Goal: Task Accomplishment & Management: Complete application form

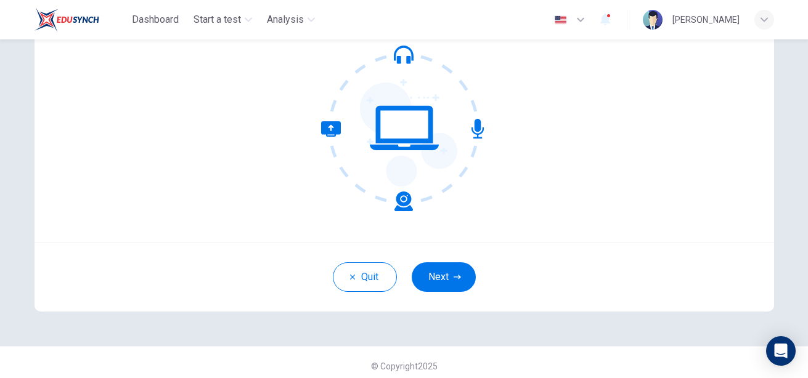
scroll to position [135, 0]
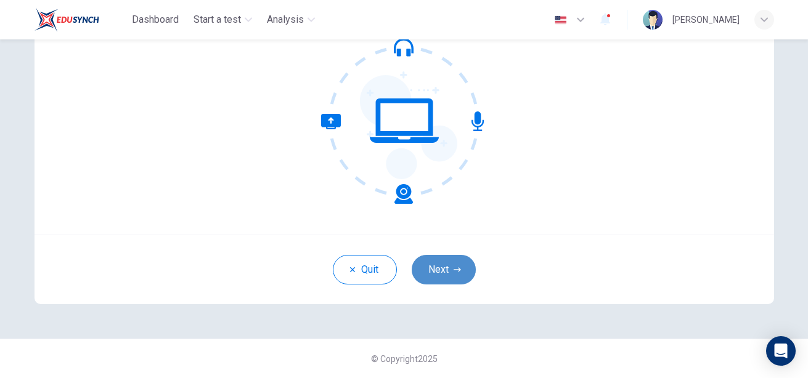
click at [460, 263] on button "Next" at bounding box center [444, 270] width 64 height 30
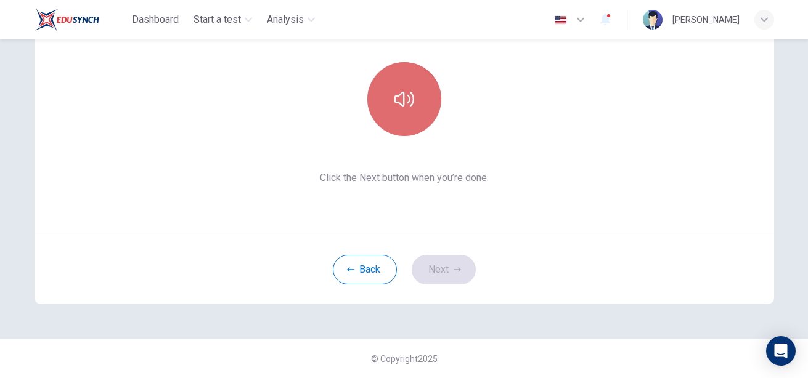
click at [406, 113] on button "button" at bounding box center [404, 99] width 74 height 74
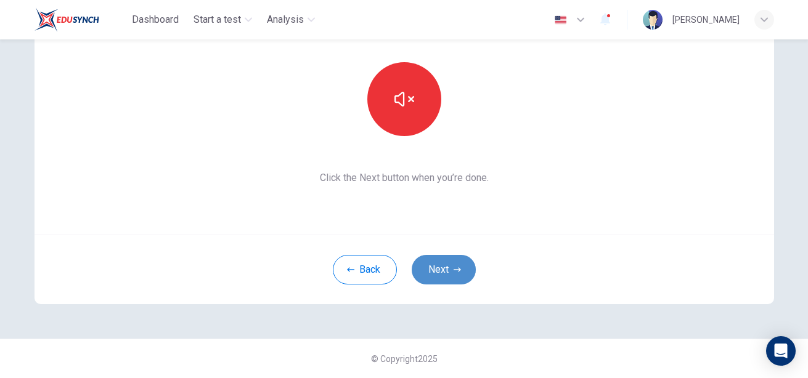
click at [448, 270] on button "Next" at bounding box center [444, 270] width 64 height 30
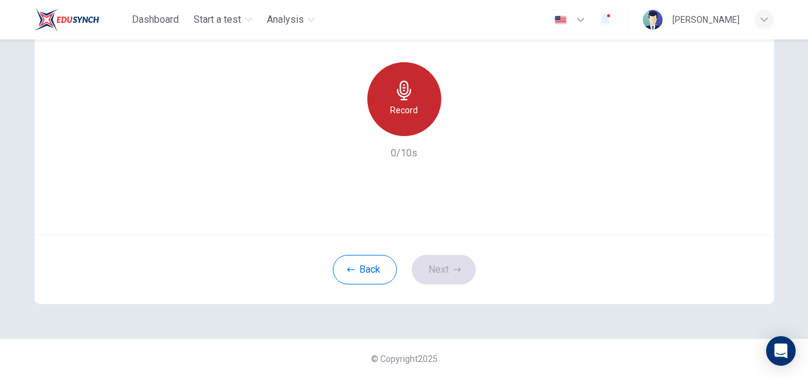
click at [406, 113] on h6 "Record" at bounding box center [404, 110] width 28 height 15
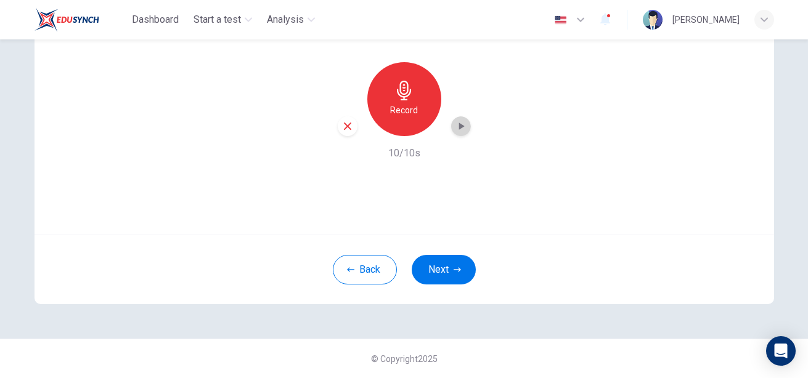
click at [462, 123] on icon "button" at bounding box center [461, 126] width 12 height 12
click at [436, 268] on button "Next" at bounding box center [444, 270] width 64 height 30
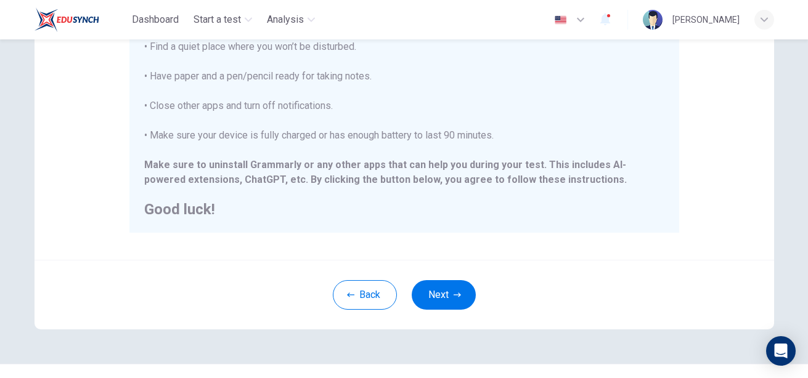
scroll to position [307, 0]
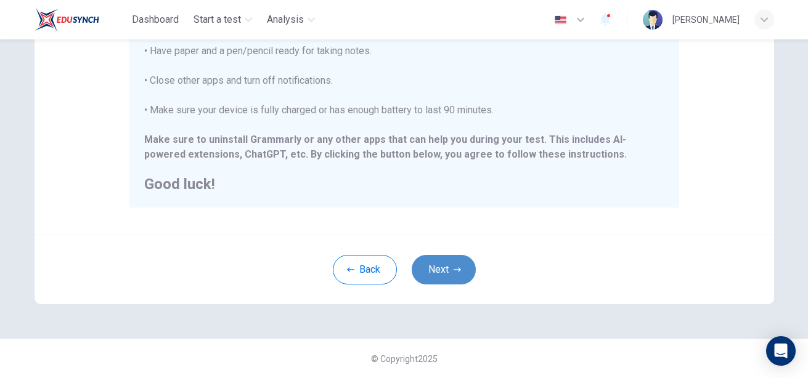
click at [449, 266] on button "Next" at bounding box center [444, 270] width 64 height 30
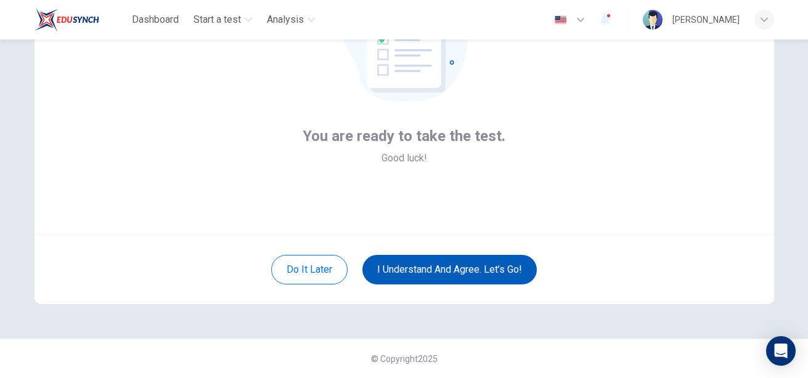
scroll to position [135, 0]
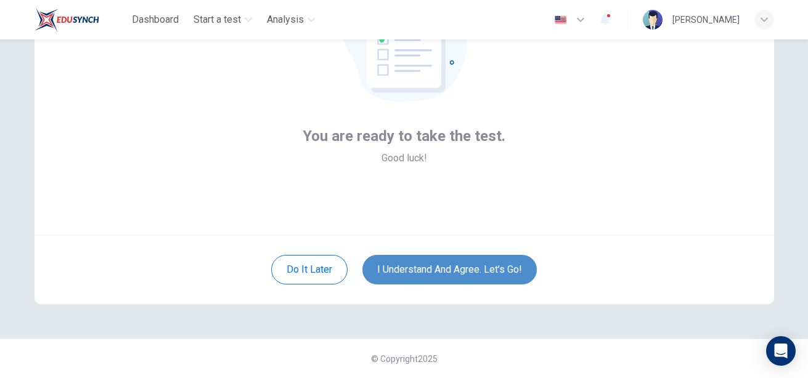
click at [468, 266] on button "I understand and agree. Let’s go!" at bounding box center [449, 270] width 174 height 30
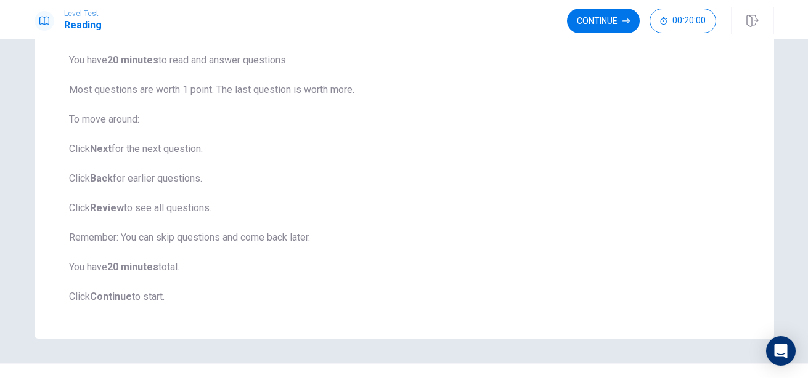
scroll to position [149, 0]
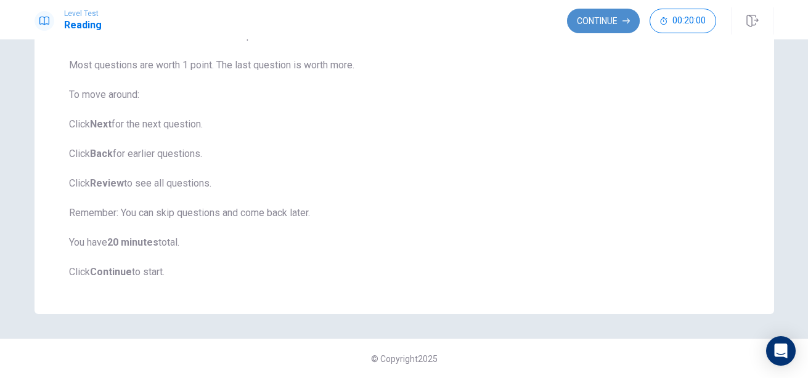
click at [588, 22] on button "Continue" at bounding box center [603, 21] width 73 height 25
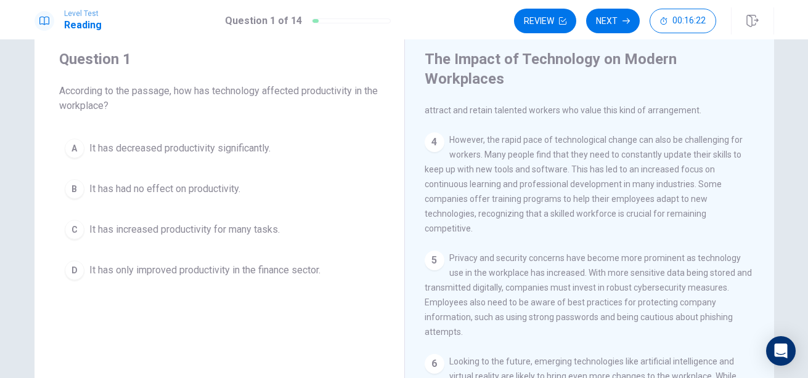
scroll to position [31, 0]
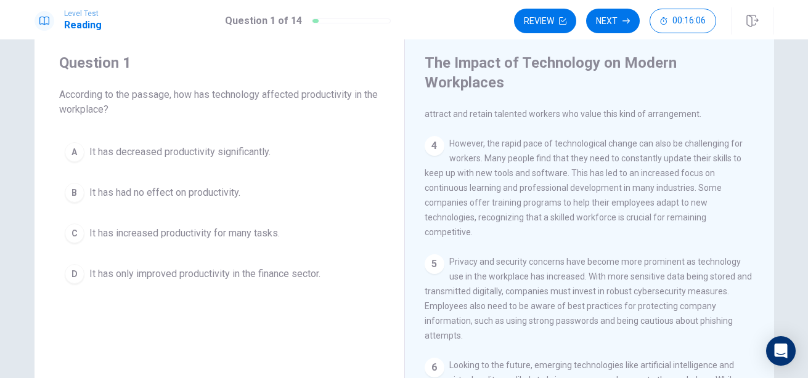
click at [68, 236] on div "C" at bounding box center [75, 234] width 20 height 20
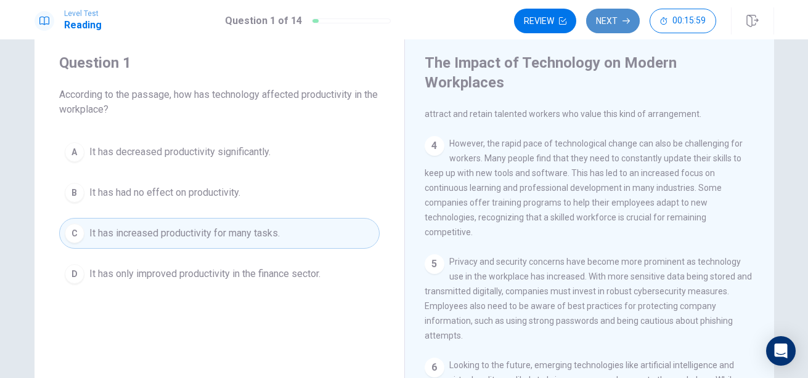
click at [607, 20] on button "Next" at bounding box center [613, 21] width 54 height 25
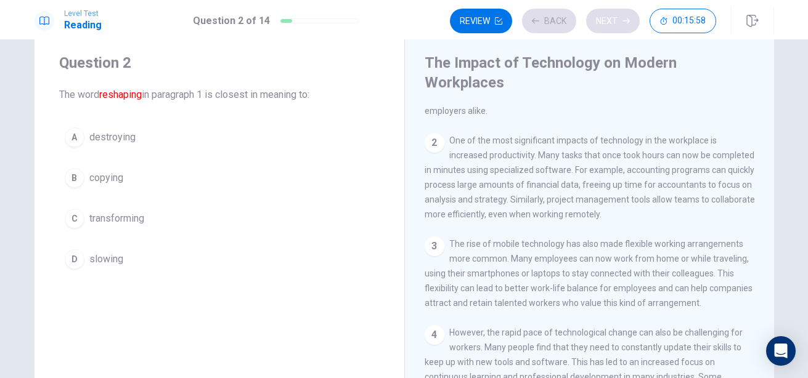
scroll to position [0, 0]
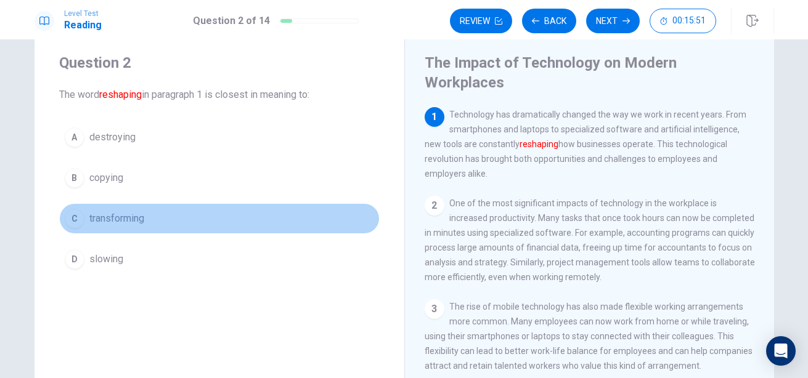
click at [78, 218] on div "C" at bounding box center [75, 219] width 20 height 20
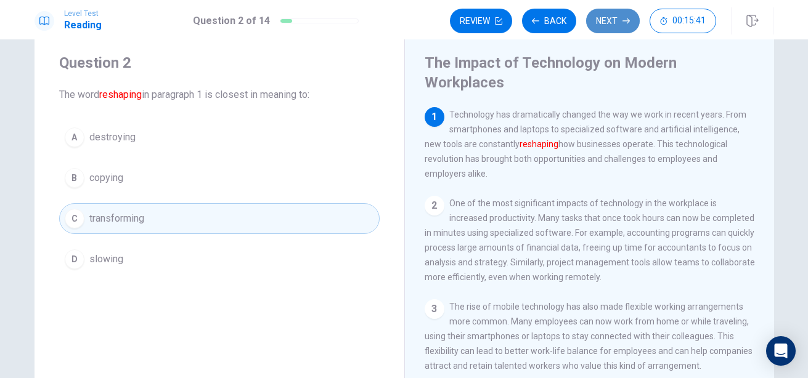
click at [609, 25] on button "Next" at bounding box center [613, 21] width 54 height 25
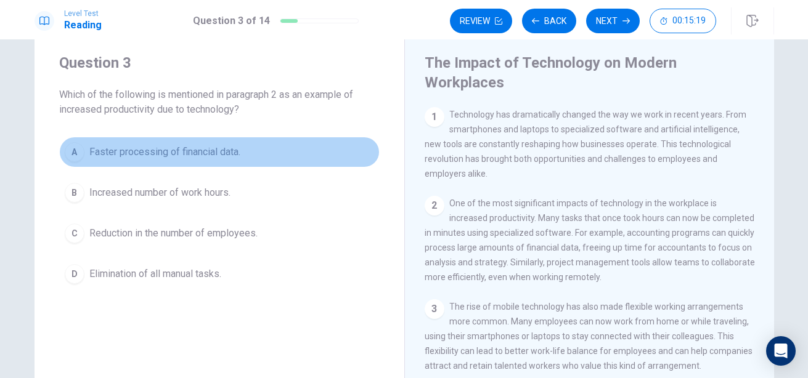
click at [70, 145] on div "A" at bounding box center [75, 152] width 20 height 20
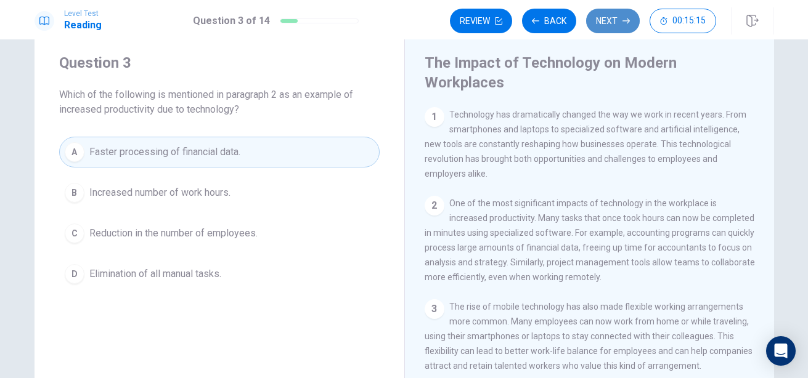
click at [607, 23] on button "Next" at bounding box center [613, 21] width 54 height 25
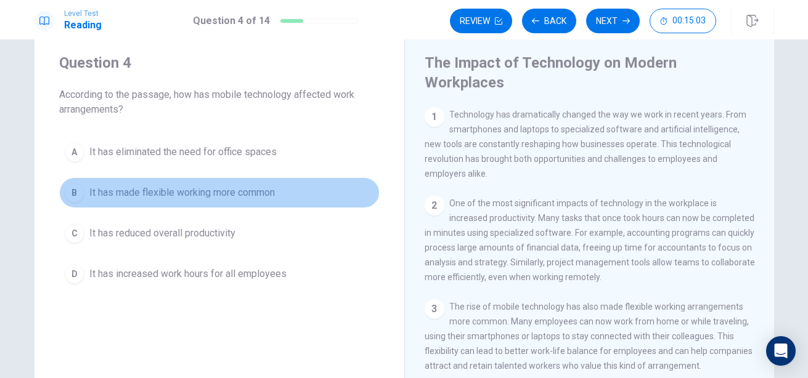
click at [81, 193] on button "B It has made flexible working more common" at bounding box center [219, 192] width 320 height 31
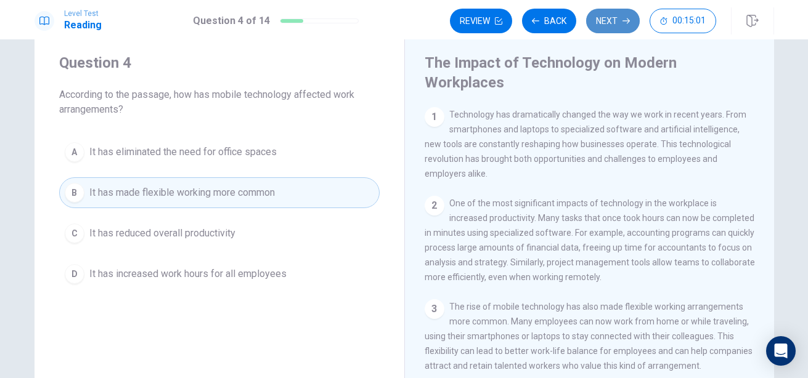
click at [616, 21] on button "Next" at bounding box center [613, 21] width 54 height 25
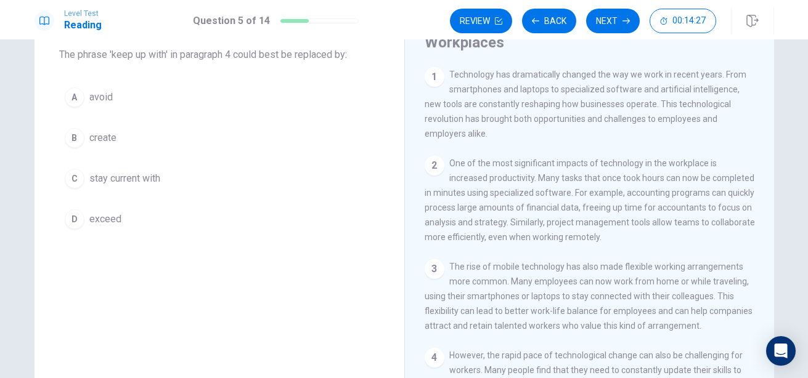
scroll to position [68, 0]
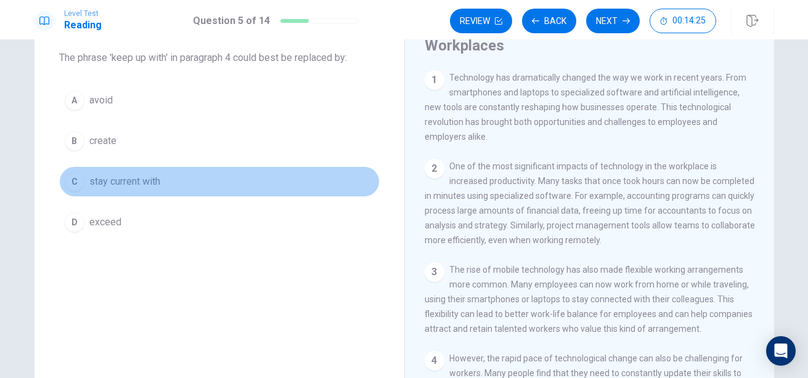
click at [97, 181] on span "stay current with" at bounding box center [124, 181] width 71 height 15
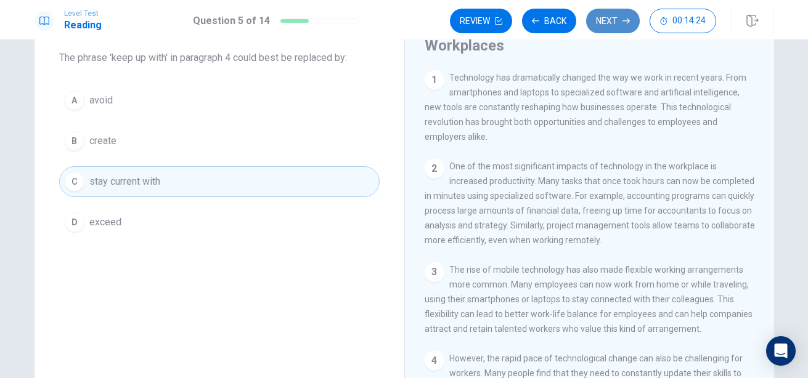
click at [609, 21] on button "Next" at bounding box center [613, 21] width 54 height 25
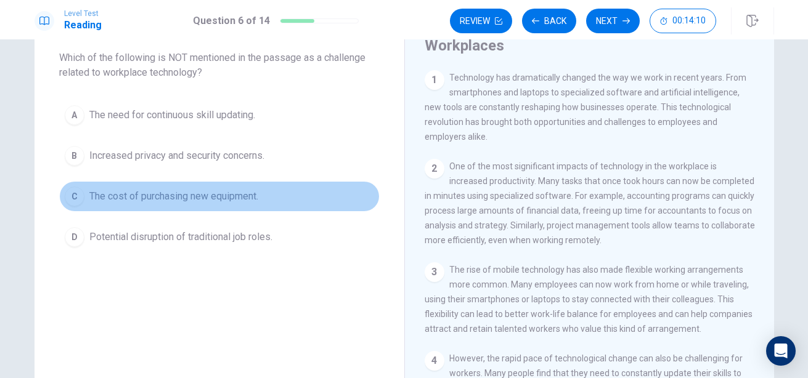
click at [119, 197] on span "The cost of purchasing new equipment." at bounding box center [173, 196] width 169 height 15
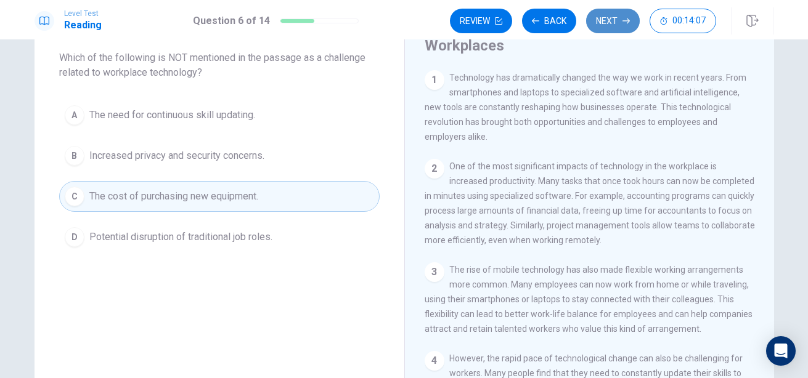
click at [609, 22] on button "Next" at bounding box center [613, 21] width 54 height 25
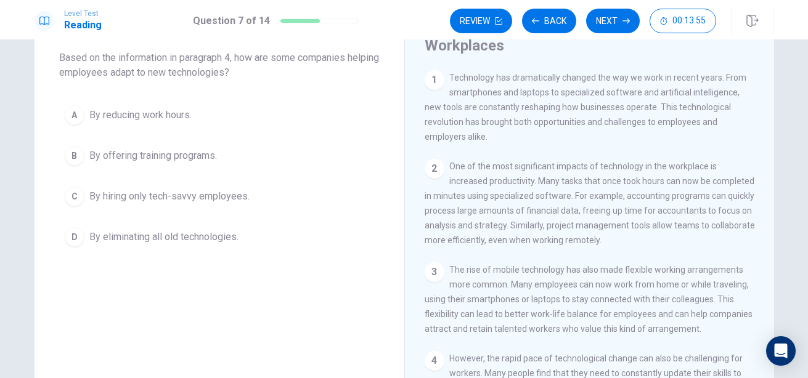
drag, startPoint x: 313, startPoint y: 162, endPoint x: 294, endPoint y: 311, distance: 150.3
click at [294, 311] on div "Question 7 Based on the information in paragraph 4, how are some companies help…" at bounding box center [220, 220] width 370 height 448
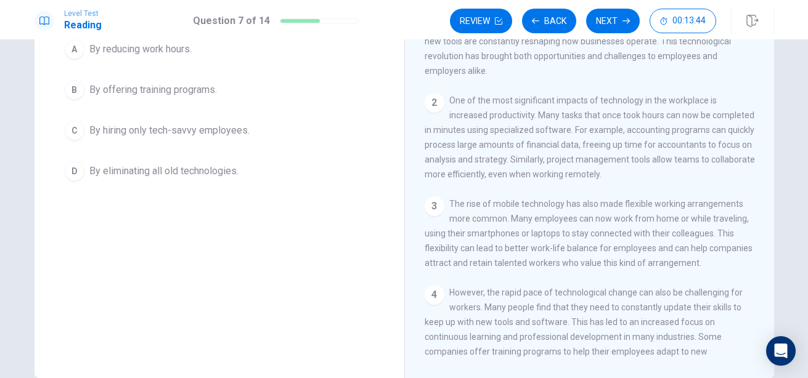
scroll to position [142, 0]
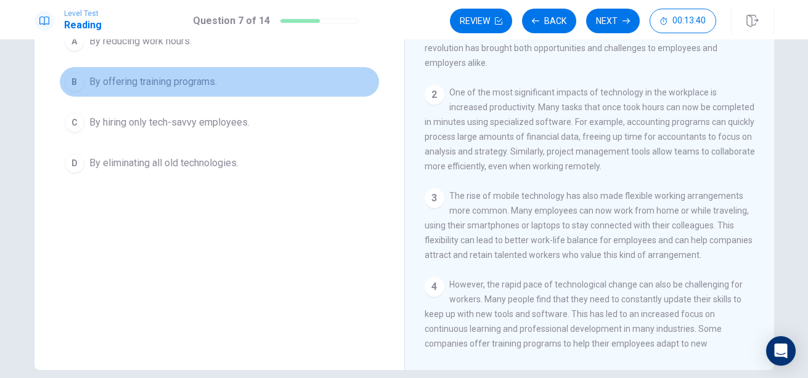
click at [213, 84] on span "By offering training programs." at bounding box center [153, 82] width 128 height 15
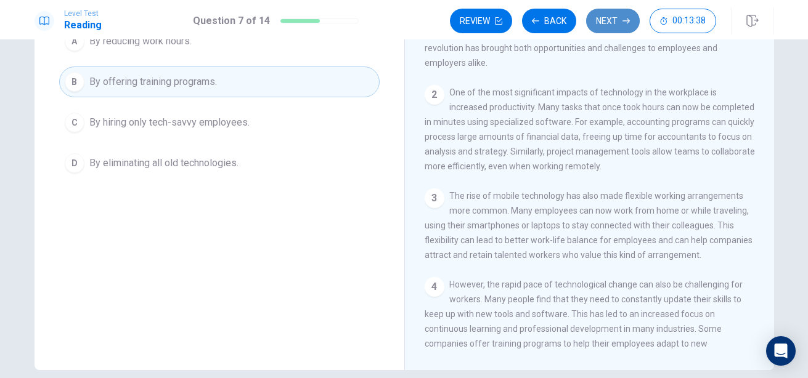
click at [606, 23] on button "Next" at bounding box center [613, 21] width 54 height 25
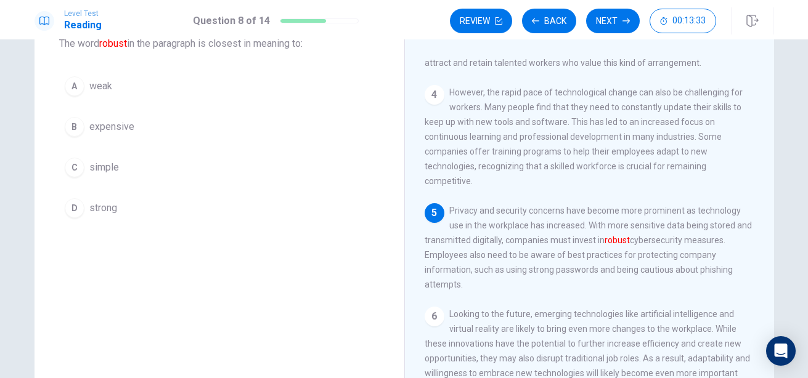
scroll to position [79, 0]
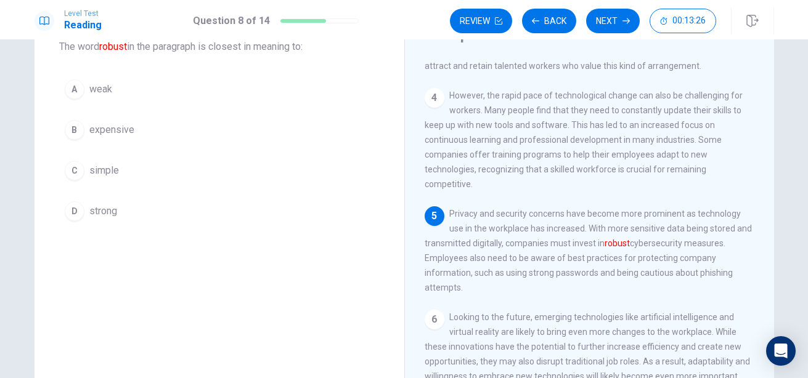
click at [800, 110] on div "Question 8 The word robust in the paragraph is closest in meaning to: A weak B …" at bounding box center [404, 208] width 808 height 339
click at [211, 181] on button "C simple" at bounding box center [219, 170] width 320 height 31
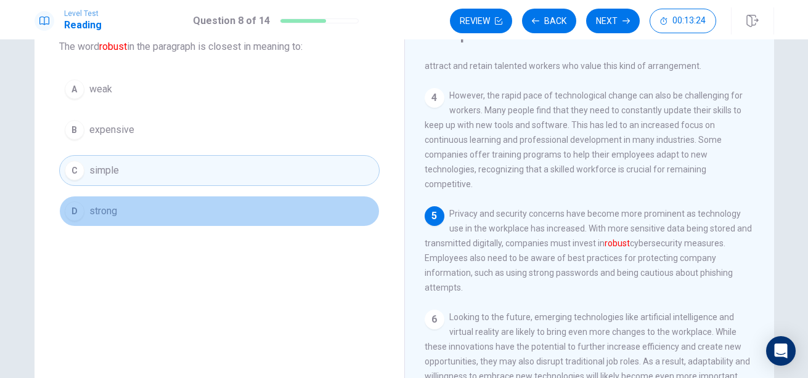
click at [105, 219] on button "D strong" at bounding box center [219, 211] width 320 height 31
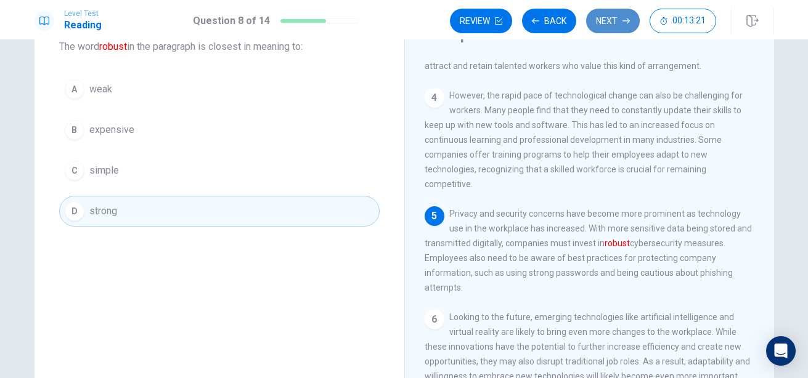
click at [604, 22] on button "Next" at bounding box center [613, 21] width 54 height 25
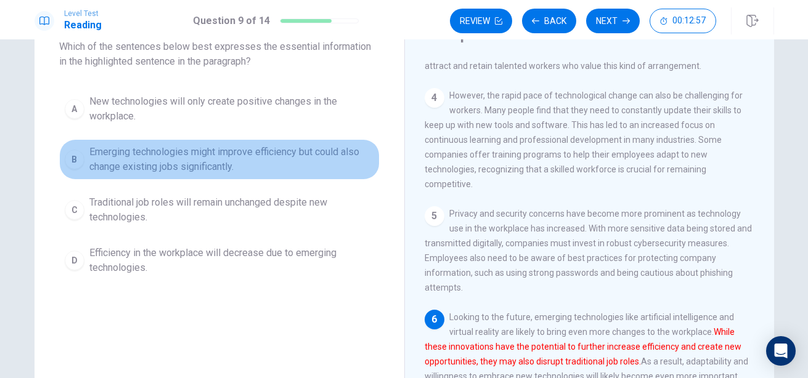
click at [198, 152] on span "Emerging technologies might improve efficiency but could also change existing j…" at bounding box center [231, 160] width 285 height 30
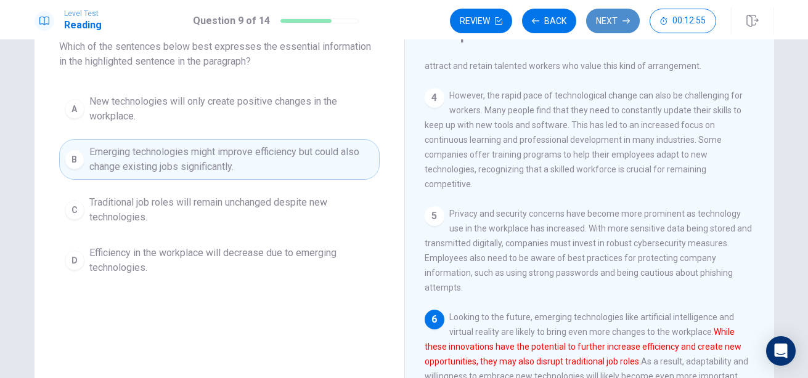
click at [611, 23] on button "Next" at bounding box center [613, 21] width 54 height 25
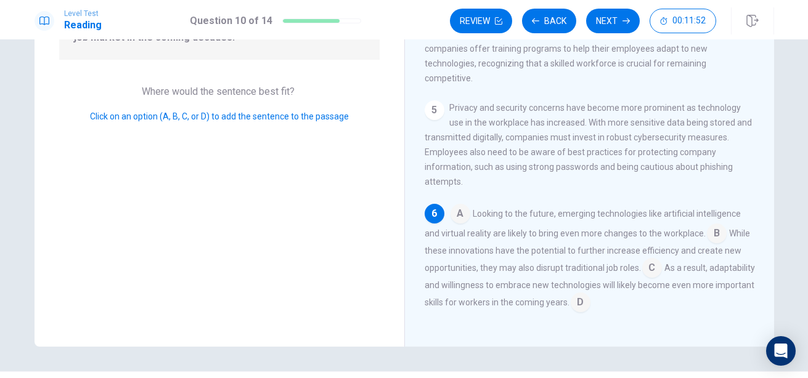
scroll to position [170, 0]
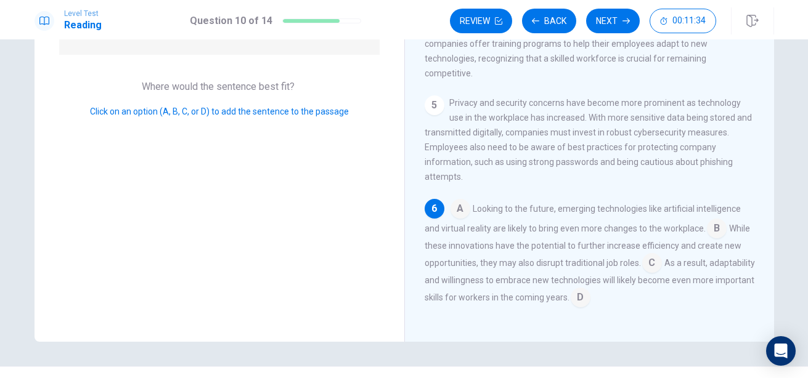
click at [619, 341] on div "The Impact of Technology on Modern Workplaces 1 Technology has dramatically cha…" at bounding box center [589, 118] width 370 height 448
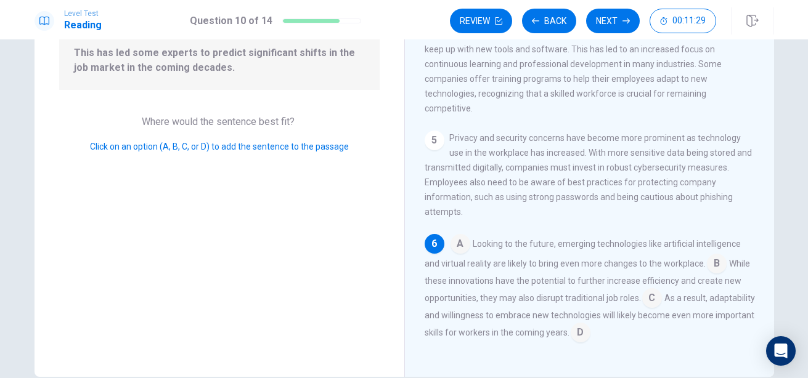
scroll to position [126, 0]
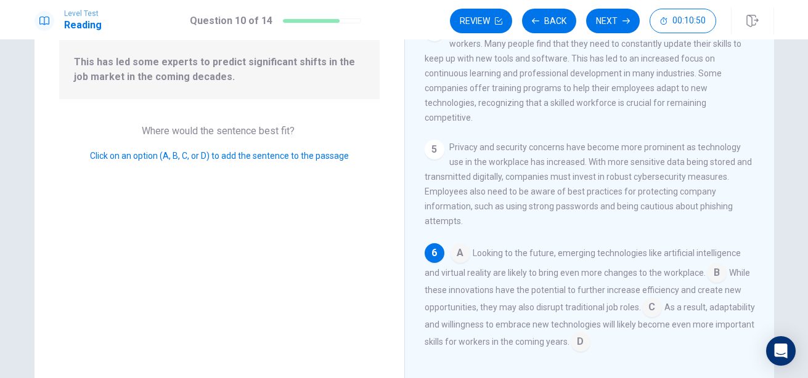
click at [590, 343] on input at bounding box center [580, 343] width 20 height 20
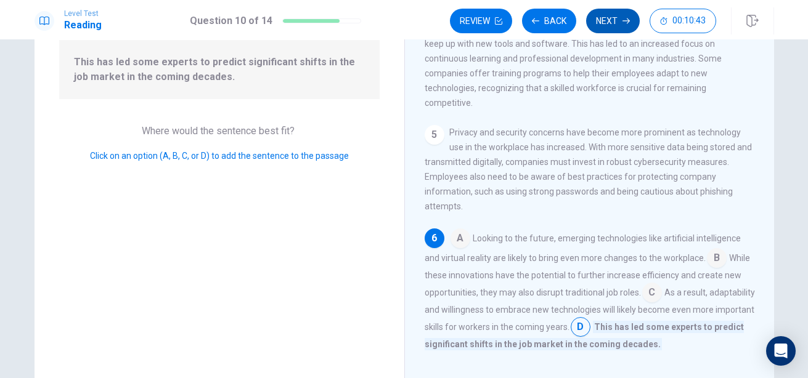
click at [603, 24] on button "Next" at bounding box center [613, 21] width 54 height 25
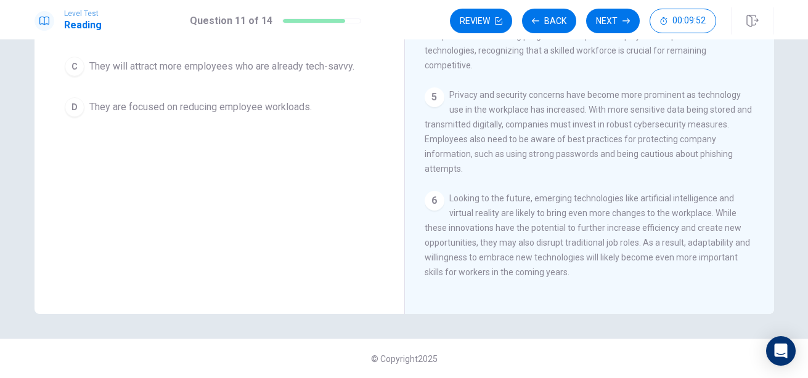
scroll to position [274, 0]
click at [789, 229] on div "Question 11 What can be inferred about companies that do not invest in training…" at bounding box center [404, 90] width 779 height 448
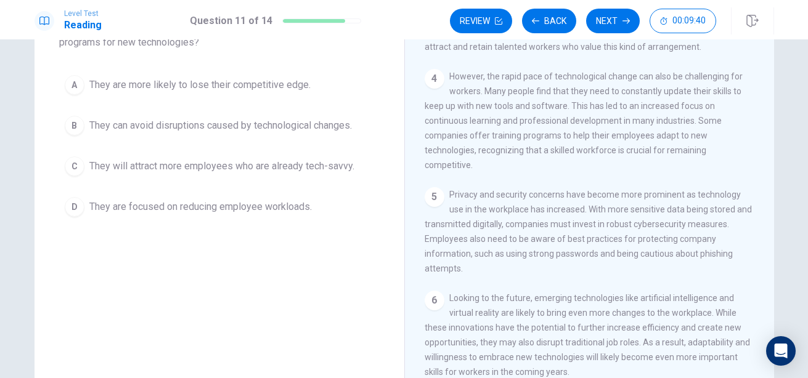
scroll to position [97, 0]
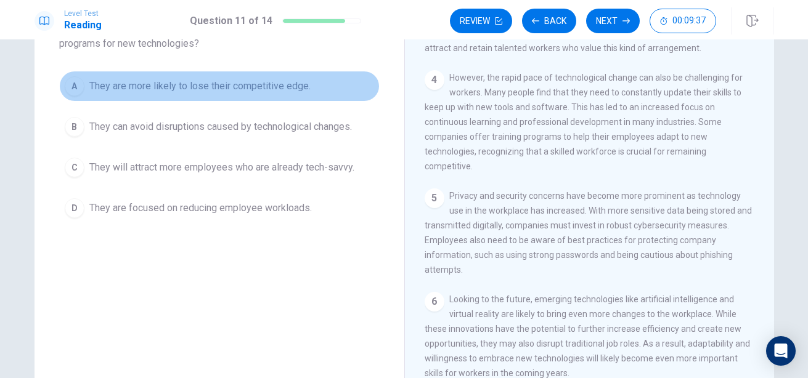
click at [238, 84] on span "They are more likely to lose their competitive edge." at bounding box center [199, 86] width 221 height 15
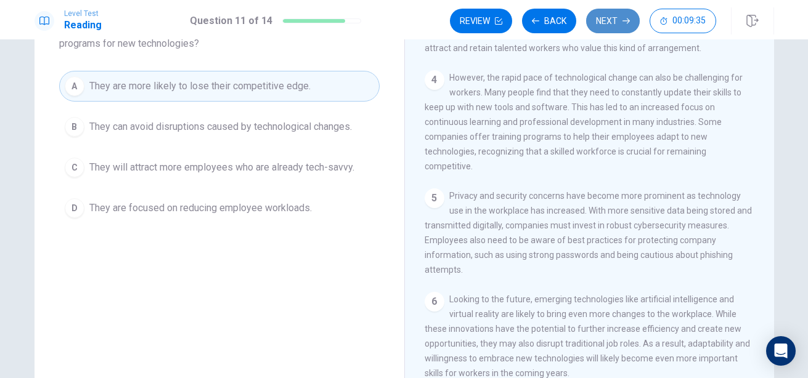
click at [606, 23] on button "Next" at bounding box center [613, 21] width 54 height 25
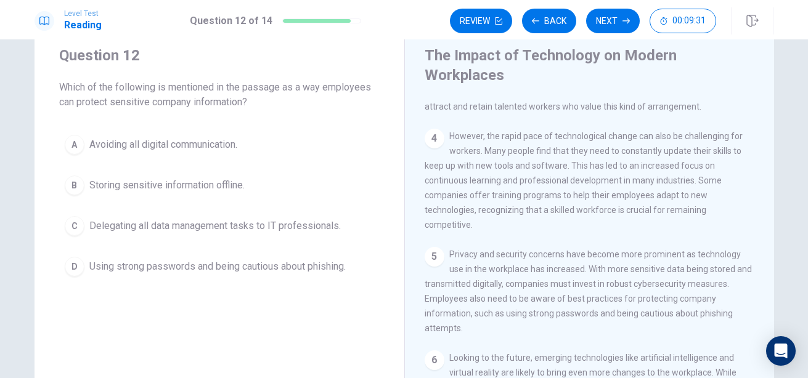
scroll to position [35, 0]
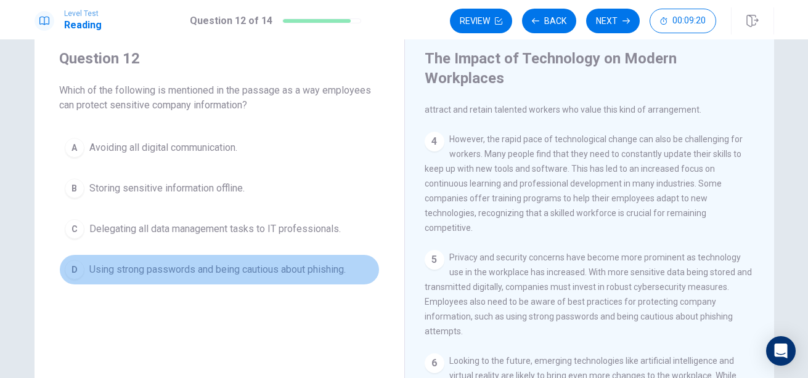
click at [320, 264] on span "Using strong passwords and being cautious about phishing." at bounding box center [217, 269] width 256 height 15
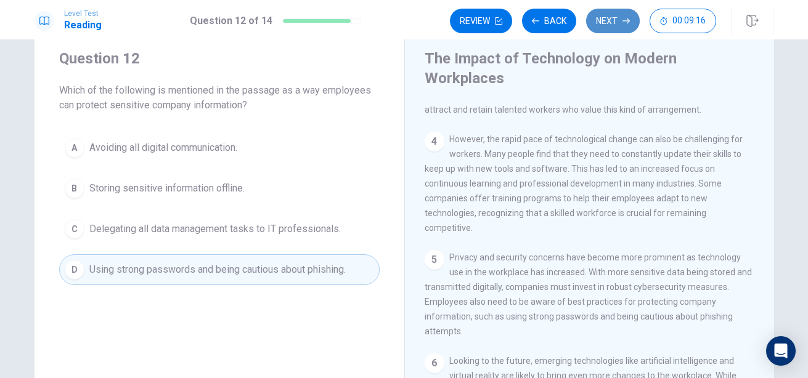
click at [604, 22] on button "Next" at bounding box center [613, 21] width 54 height 25
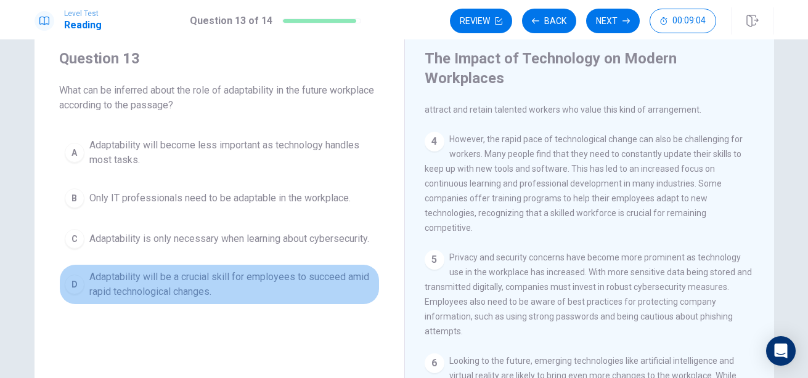
click at [278, 275] on span "Adaptability will be a crucial skill for employees to succeed amid rapid techno…" at bounding box center [231, 285] width 285 height 30
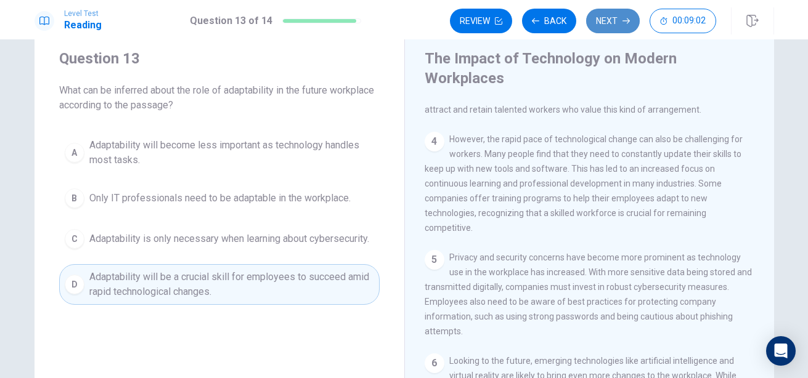
click at [604, 20] on button "Next" at bounding box center [613, 21] width 54 height 25
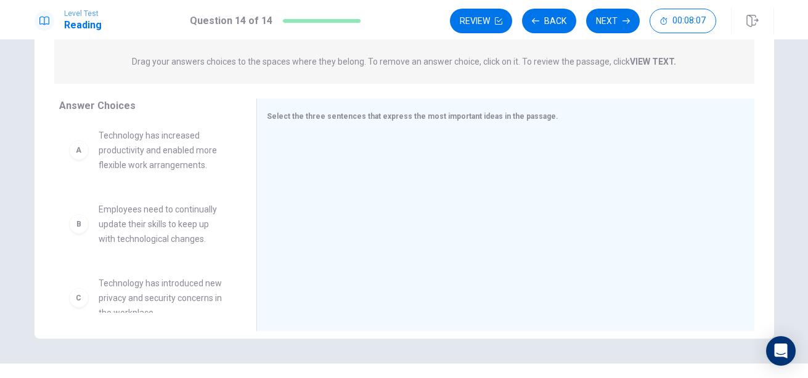
scroll to position [0, 0]
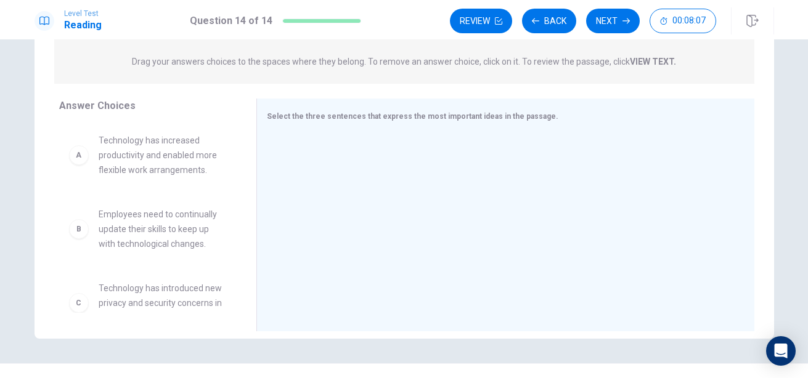
drag, startPoint x: 243, startPoint y: 181, endPoint x: 237, endPoint y: 169, distance: 13.2
click at [237, 169] on div "A Technology has increased productivity and enabled more flexible work arrangem…" at bounding box center [152, 218] width 187 height 190
click at [155, 162] on span "Technology has increased productivity and enabled more flexible work arrangemen…" at bounding box center [163, 155] width 128 height 44
click at [74, 161] on div "A" at bounding box center [79, 155] width 20 height 20
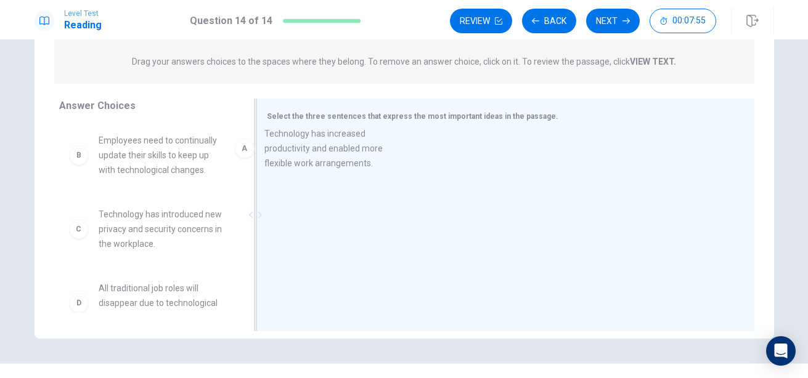
drag, startPoint x: 74, startPoint y: 161, endPoint x: 246, endPoint y: 155, distance: 172.0
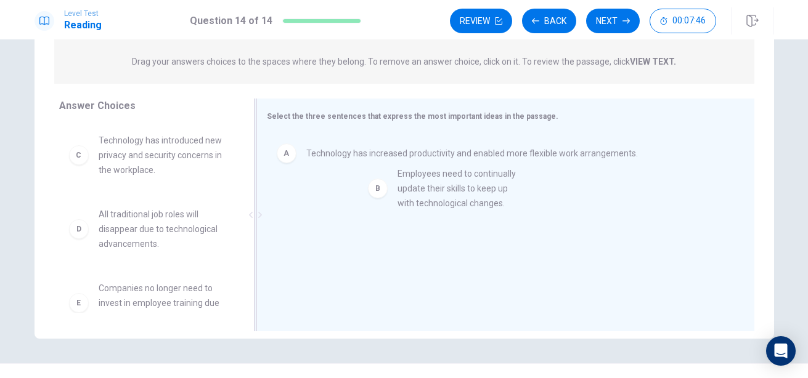
drag, startPoint x: 160, startPoint y: 161, endPoint x: 469, endPoint y: 197, distance: 310.7
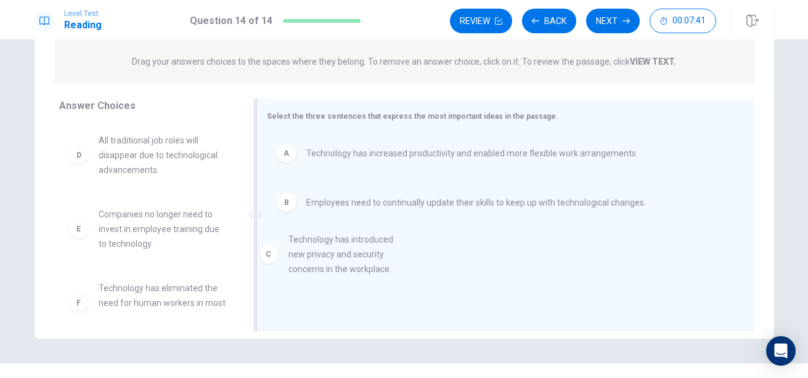
drag, startPoint x: 157, startPoint y: 158, endPoint x: 355, endPoint y: 259, distance: 222.1
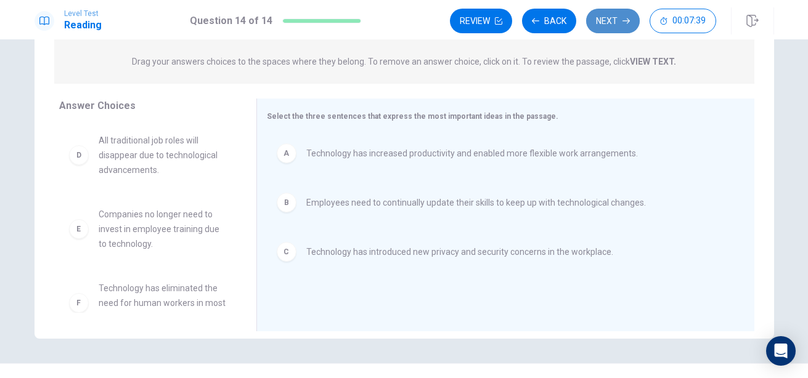
click at [608, 23] on button "Next" at bounding box center [613, 21] width 54 height 25
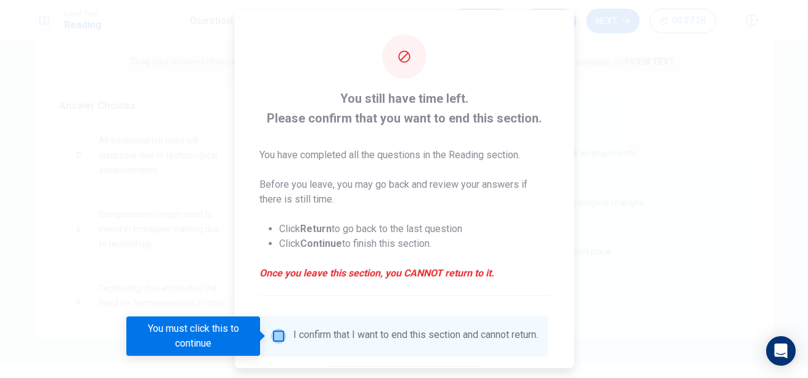
click at [279, 338] on input "You must click this to continue" at bounding box center [277, 336] width 15 height 15
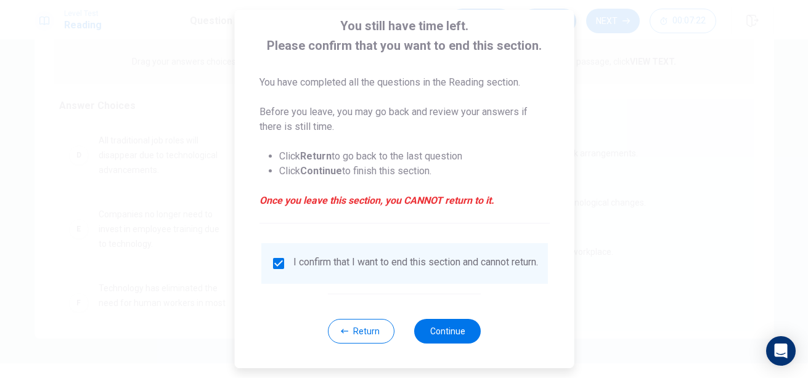
scroll to position [81, 0]
click at [451, 325] on button "Continue" at bounding box center [447, 331] width 67 height 25
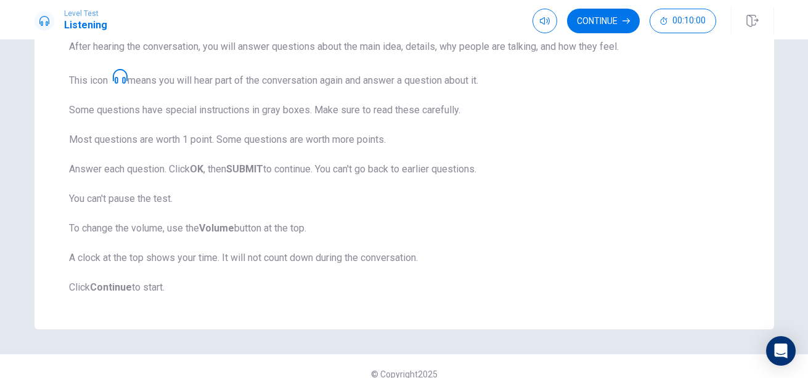
scroll to position [203, 0]
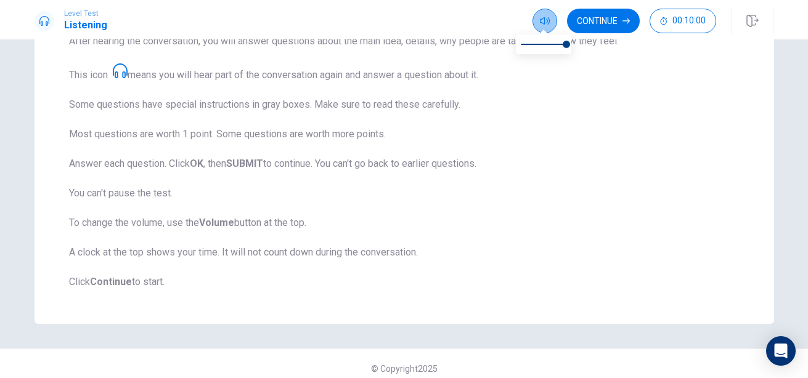
click at [543, 21] on icon "button" at bounding box center [545, 20] width 10 height 7
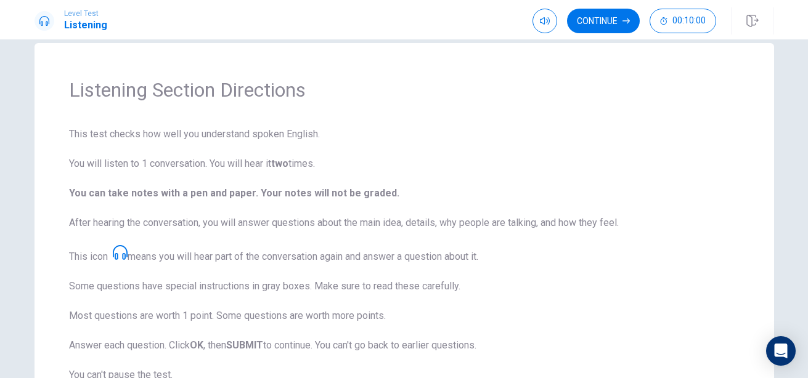
scroll to position [19, 0]
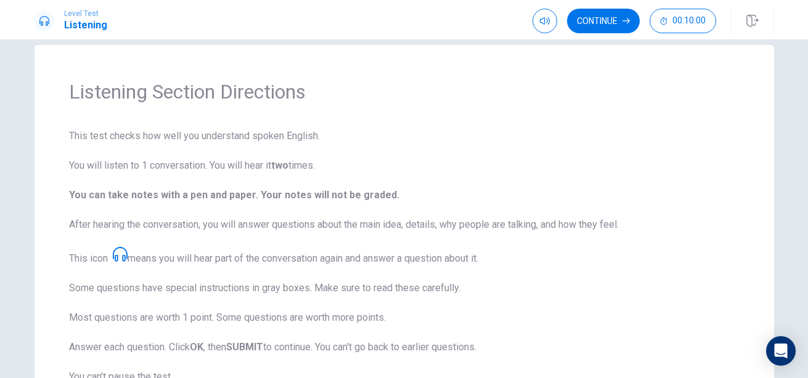
click at [797, 231] on div "Listening Section Directions This test checks how well you understand spoken En…" at bounding box center [404, 208] width 808 height 339
click at [594, 15] on button "Continue" at bounding box center [603, 21] width 73 height 25
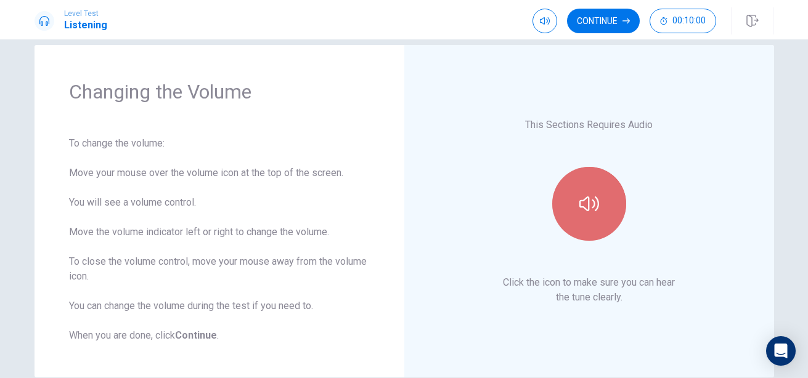
click at [583, 197] on icon "button" at bounding box center [589, 204] width 20 height 15
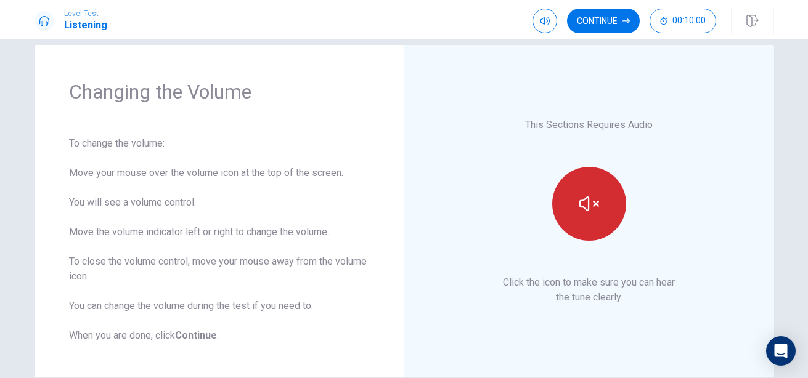
click at [511, 227] on div "This Sections Requires Audio Click the icon to make sure you can hear the tune …" at bounding box center [589, 211] width 301 height 264
click at [537, 22] on button "button" at bounding box center [544, 21] width 25 height 25
type input "0.8"
click at [558, 46] on span at bounding box center [556, 44] width 7 height 7
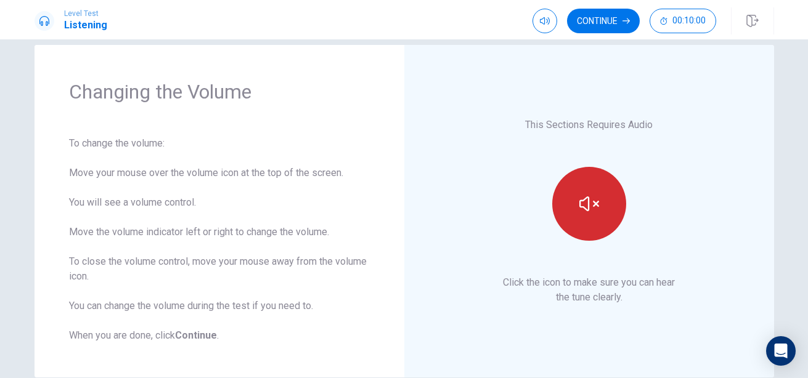
click at [633, 283] on p "Click the icon to make sure you can hear the tune clearly." at bounding box center [589, 290] width 172 height 30
drag, startPoint x: 801, startPoint y: 224, endPoint x: 801, endPoint y: 297, distance: 72.7
click at [801, 297] on div "Changing the Volume To change the volume: Move your mouse over the volume icon …" at bounding box center [404, 208] width 808 height 339
click at [589, 25] on button "Continue" at bounding box center [603, 21] width 73 height 25
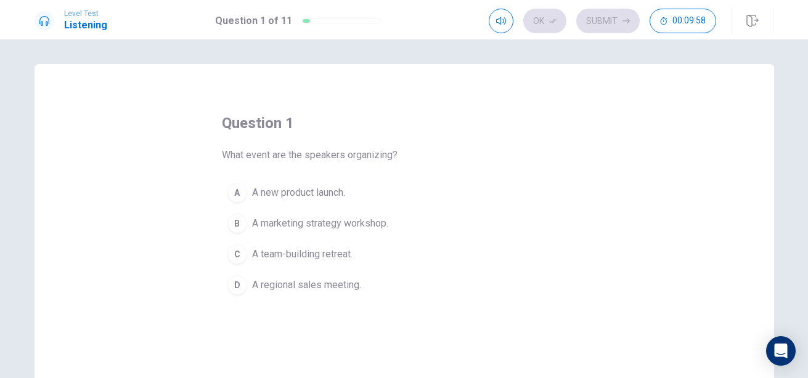
drag, startPoint x: 623, startPoint y: 83, endPoint x: 455, endPoint y: 169, distance: 189.6
click at [455, 169] on div "question 1 What event are the speakers organizing? A A new product launch. B A …" at bounding box center [404, 278] width 739 height 428
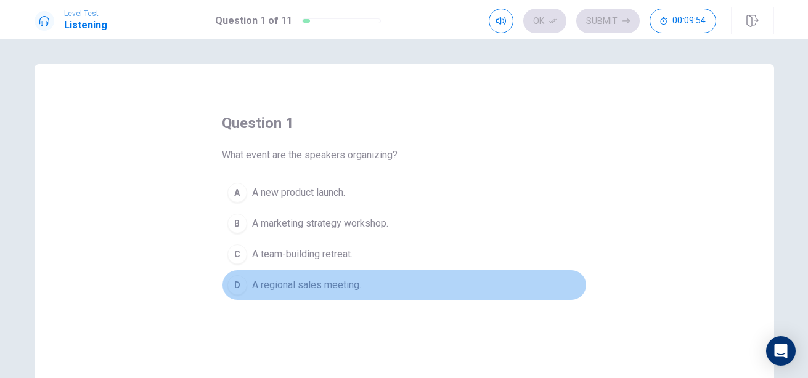
click at [232, 289] on div "D" at bounding box center [237, 285] width 20 height 20
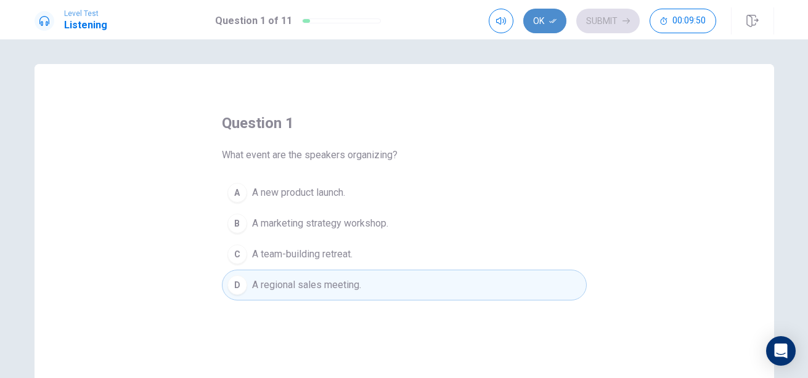
click at [544, 25] on button "Ok" at bounding box center [544, 21] width 43 height 25
click at [604, 23] on button "Submit" at bounding box center [607, 21] width 63 height 25
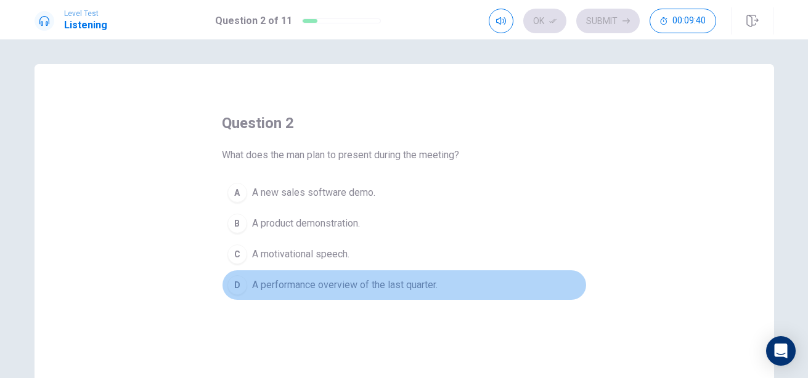
click at [229, 285] on div "D" at bounding box center [237, 285] width 20 height 20
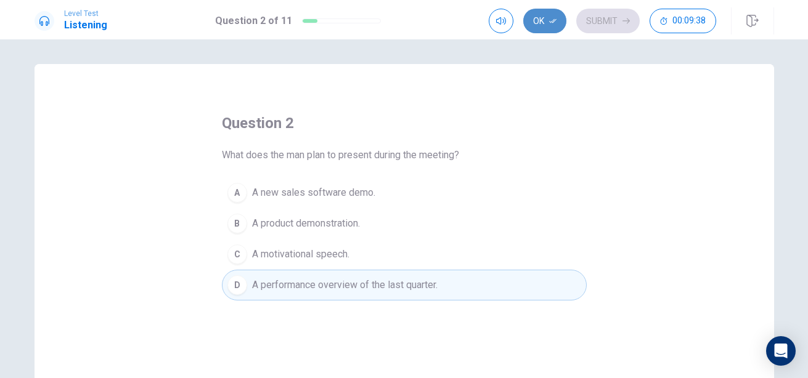
click at [538, 17] on button "Ok" at bounding box center [544, 21] width 43 height 25
click at [607, 22] on button "Submit" at bounding box center [607, 21] width 63 height 25
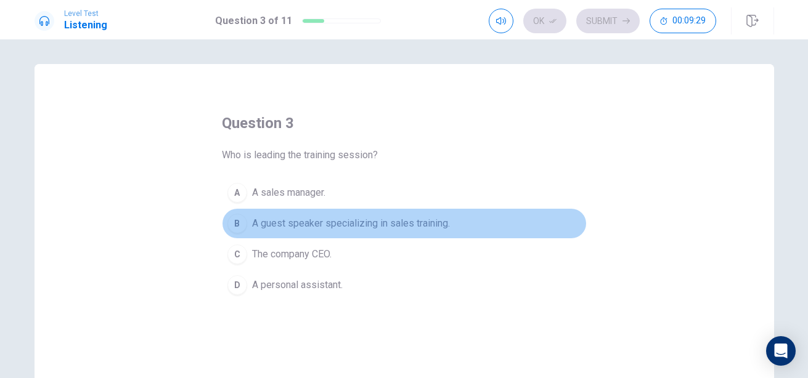
click at [238, 224] on div "B" at bounding box center [237, 224] width 20 height 20
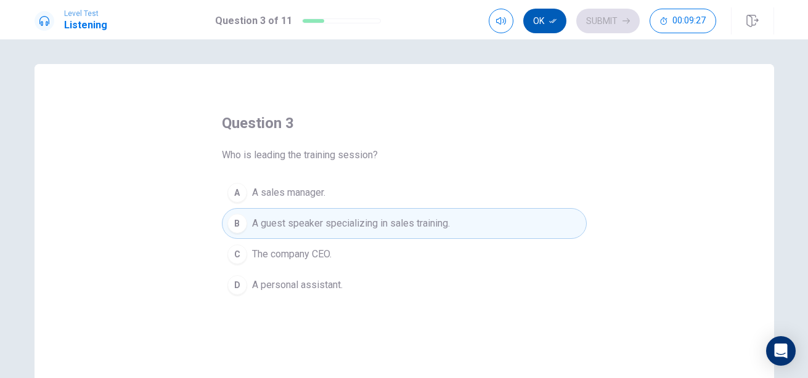
click at [545, 19] on button "Ok" at bounding box center [544, 21] width 43 height 25
click at [601, 23] on button "Submit" at bounding box center [607, 21] width 63 height 25
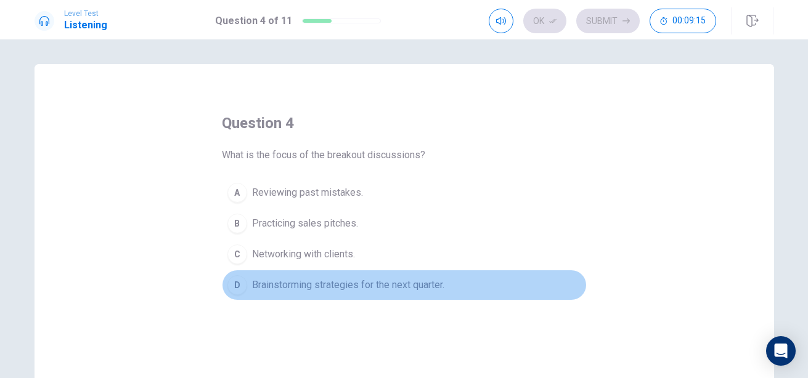
click at [235, 280] on div "D" at bounding box center [237, 285] width 20 height 20
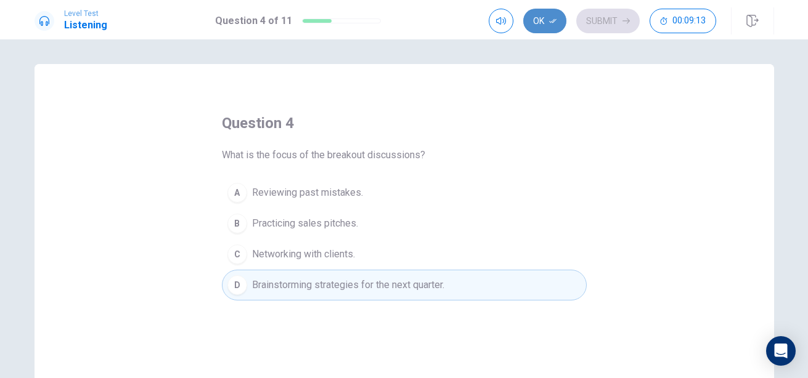
click at [537, 19] on button "Ok" at bounding box center [544, 21] width 43 height 25
click at [599, 20] on button "Submit" at bounding box center [607, 21] width 63 height 25
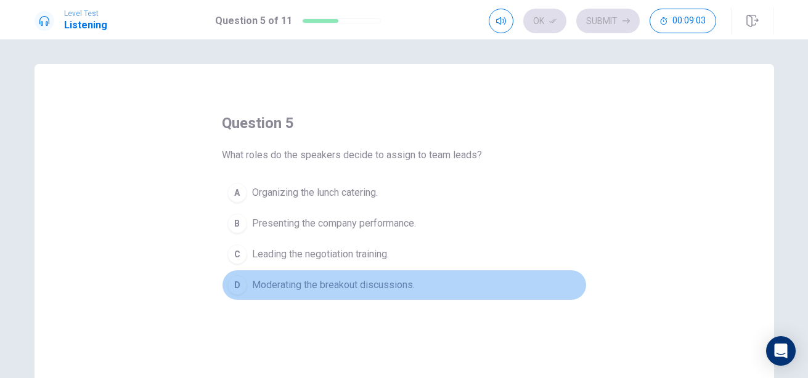
click at [232, 286] on div "D" at bounding box center [237, 285] width 20 height 20
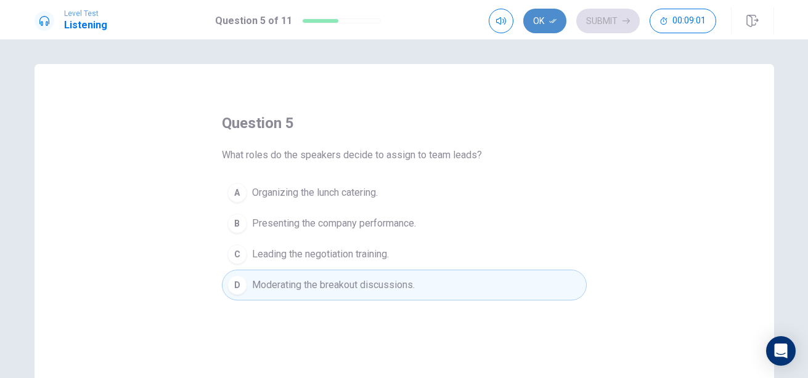
click at [538, 22] on button "Ok" at bounding box center [544, 21] width 43 height 25
click at [603, 21] on button "Submit" at bounding box center [607, 21] width 63 height 25
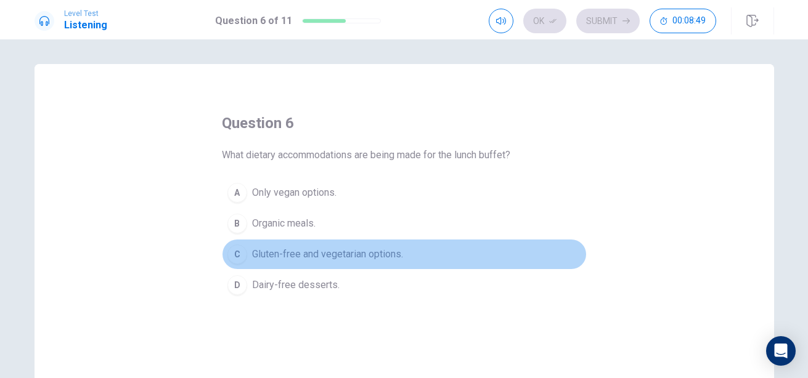
click at [237, 251] on div "C" at bounding box center [237, 255] width 20 height 20
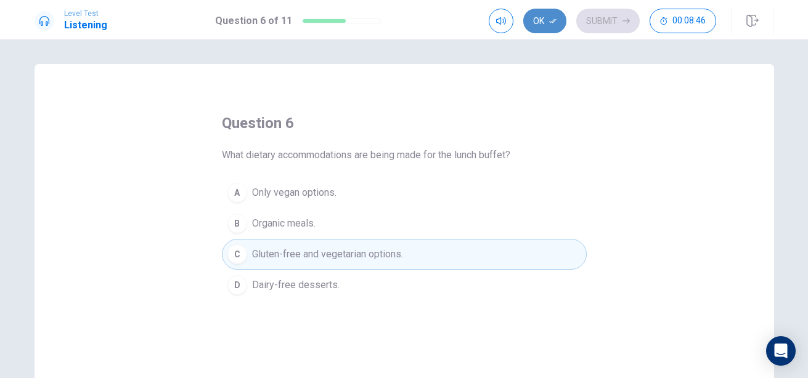
click at [546, 18] on button "Ok" at bounding box center [544, 21] width 43 height 25
click at [603, 23] on button "Submit" at bounding box center [607, 21] width 63 height 25
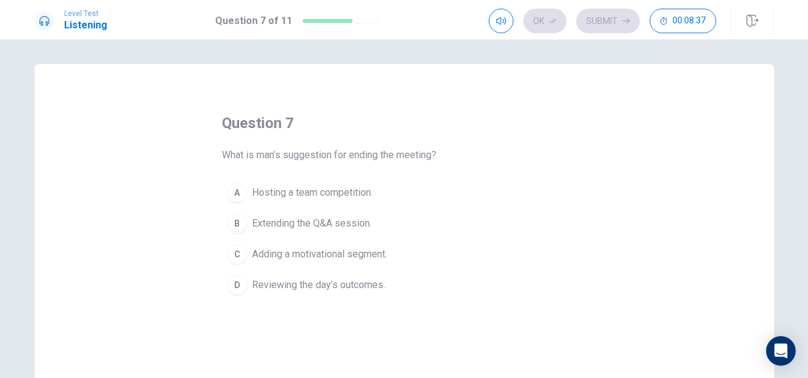
click at [235, 255] on div "C" at bounding box center [237, 255] width 20 height 20
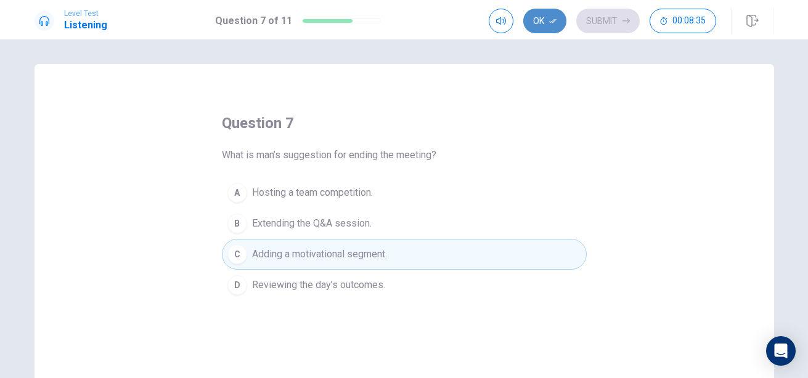
click at [545, 14] on button "Ok" at bounding box center [544, 21] width 43 height 25
click at [593, 22] on button "Submit" at bounding box center [607, 21] width 63 height 25
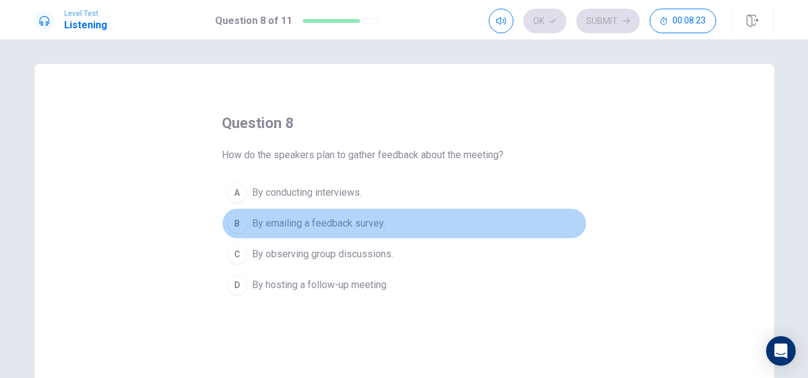
click at [237, 225] on div "B" at bounding box center [237, 224] width 20 height 20
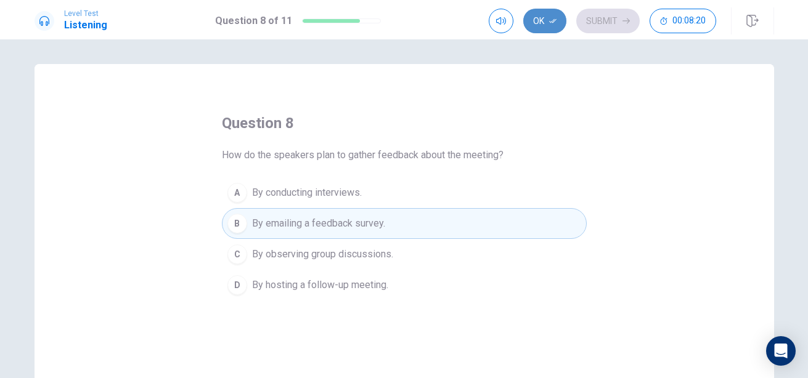
click at [544, 25] on button "Ok" at bounding box center [544, 21] width 43 height 25
click at [601, 23] on button "Submit" at bounding box center [607, 21] width 63 height 25
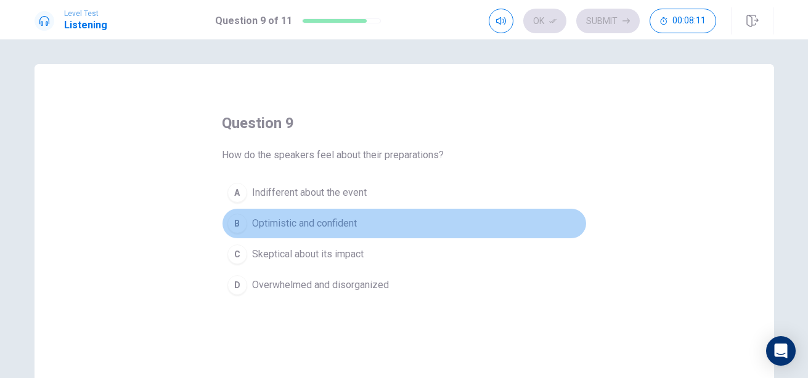
click at [235, 222] on div "B" at bounding box center [237, 224] width 20 height 20
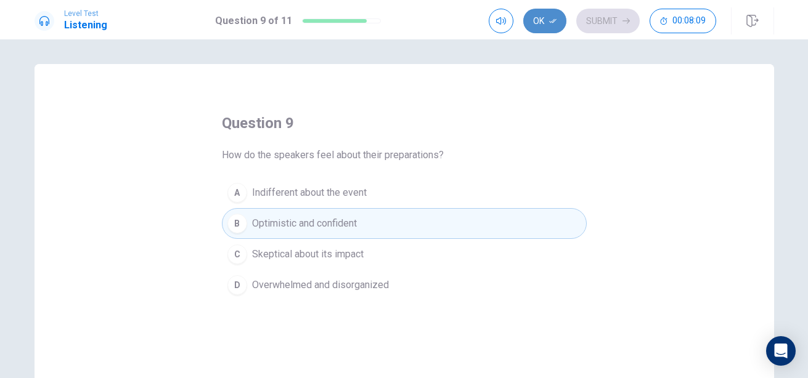
click at [542, 18] on button "Ok" at bounding box center [544, 21] width 43 height 25
click at [601, 28] on button "Submit" at bounding box center [607, 21] width 63 height 25
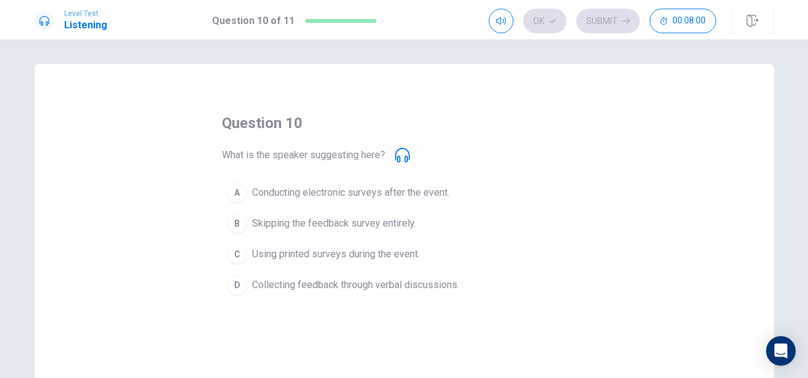
click at [232, 191] on div "A" at bounding box center [237, 193] width 20 height 20
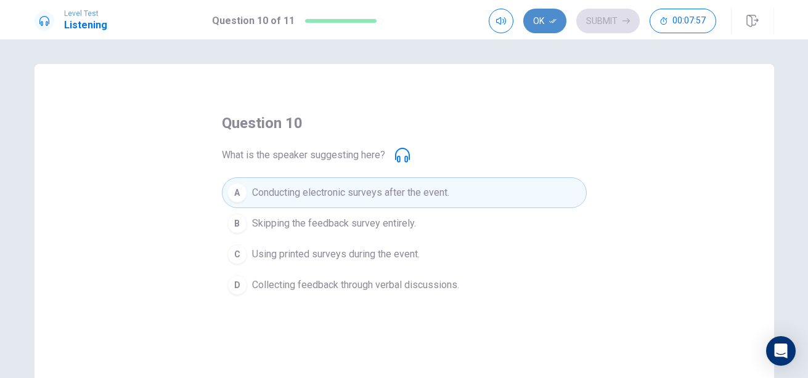
click at [543, 16] on button "Ok" at bounding box center [544, 21] width 43 height 25
click at [601, 25] on button "Submit" at bounding box center [607, 21] width 63 height 25
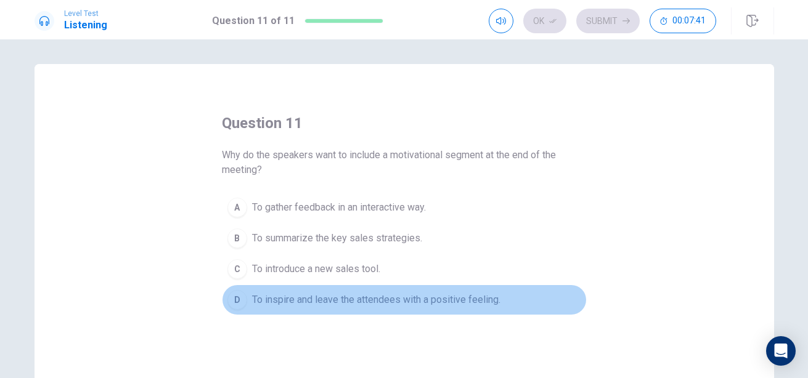
click at [236, 300] on div "D" at bounding box center [237, 300] width 20 height 20
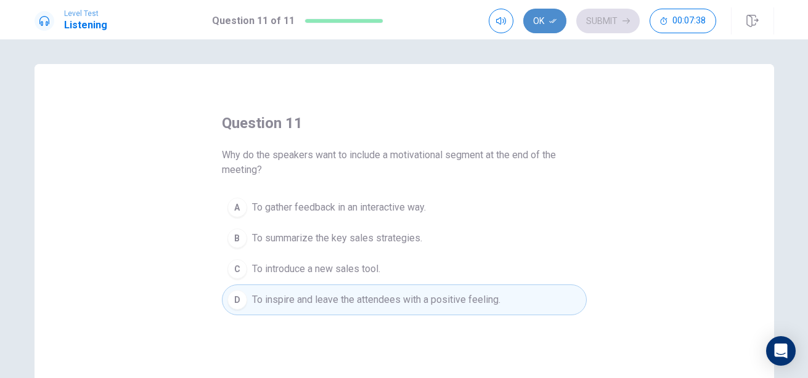
click at [538, 26] on button "Ok" at bounding box center [544, 21] width 43 height 25
click at [598, 23] on button "Submit" at bounding box center [607, 21] width 63 height 25
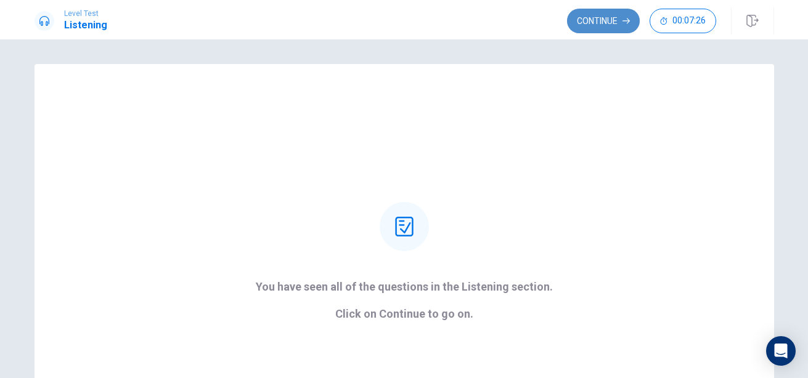
click at [592, 16] on button "Continue" at bounding box center [603, 21] width 73 height 25
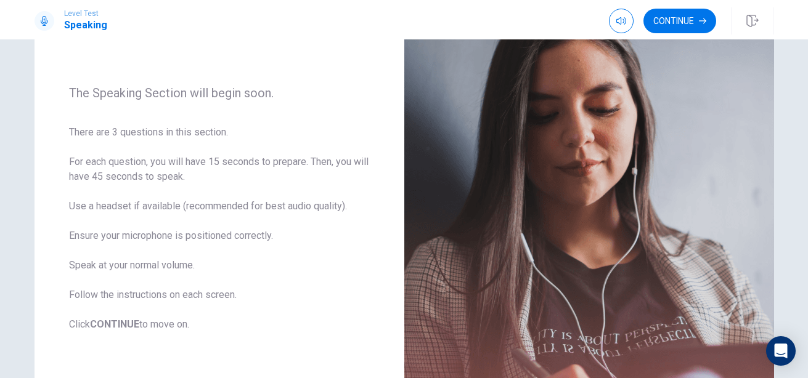
scroll to position [130, 0]
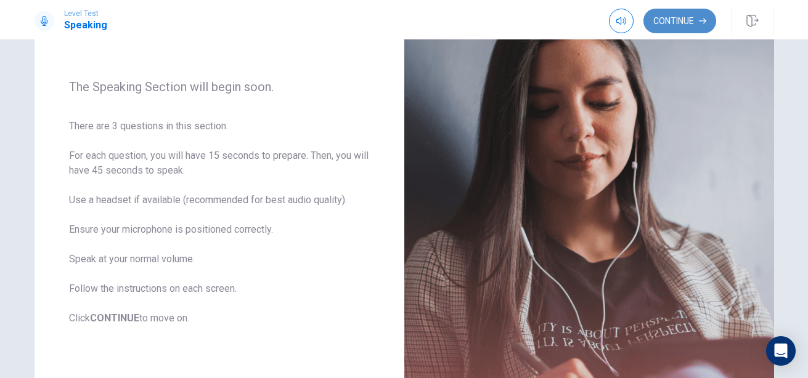
click at [680, 22] on button "Continue" at bounding box center [679, 21] width 73 height 25
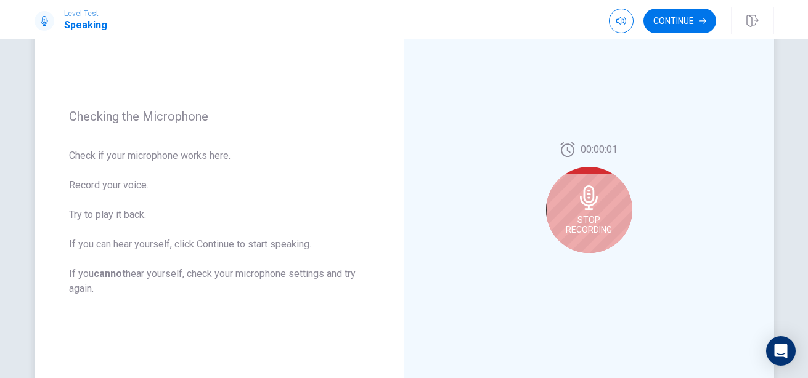
click at [597, 220] on span "Stop Recording" at bounding box center [589, 225] width 46 height 20
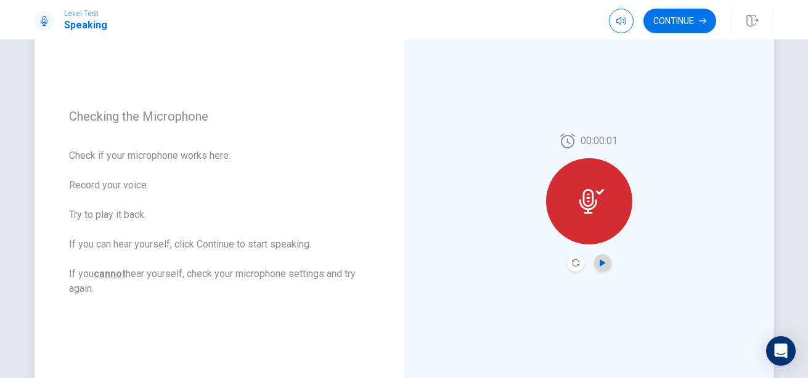
click at [599, 261] on icon "Play Audio" at bounding box center [602, 262] width 6 height 7
click at [668, 23] on button "Continue" at bounding box center [679, 21] width 73 height 25
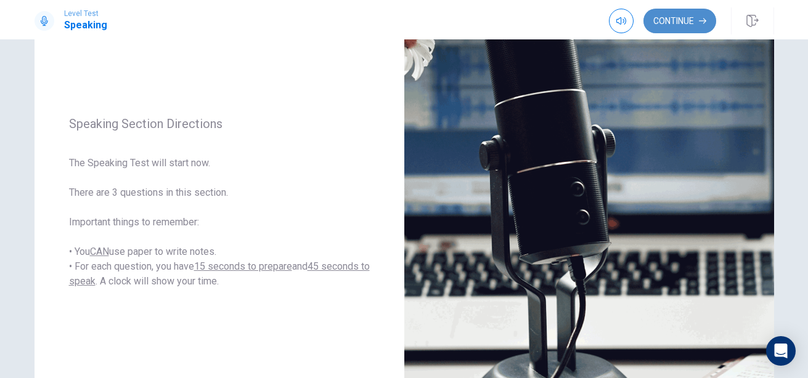
click at [664, 25] on button "Continue" at bounding box center [679, 21] width 73 height 25
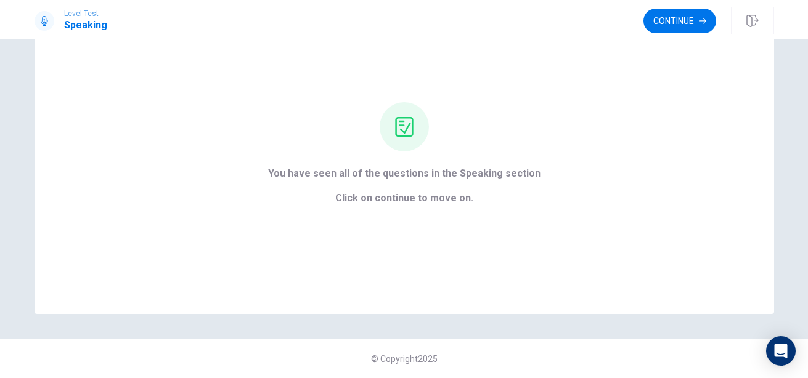
scroll to position [70, 0]
click at [670, 23] on button "Continue" at bounding box center [679, 21] width 73 height 25
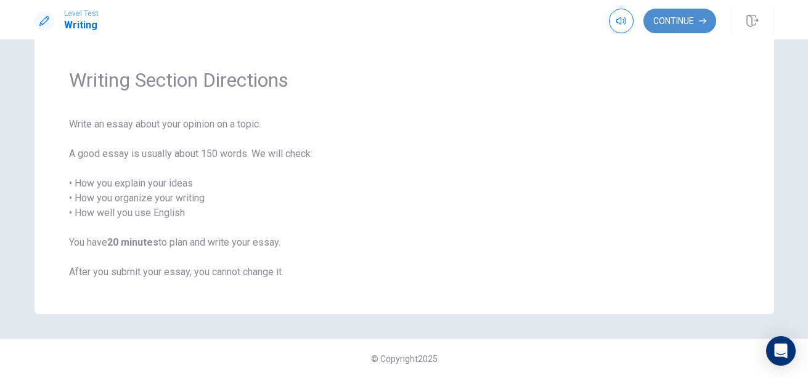
click at [668, 23] on button "Continue" at bounding box center [679, 21] width 73 height 25
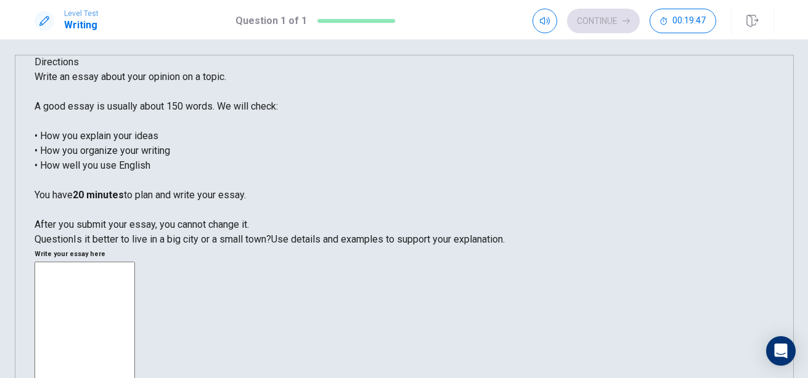
scroll to position [9, 0]
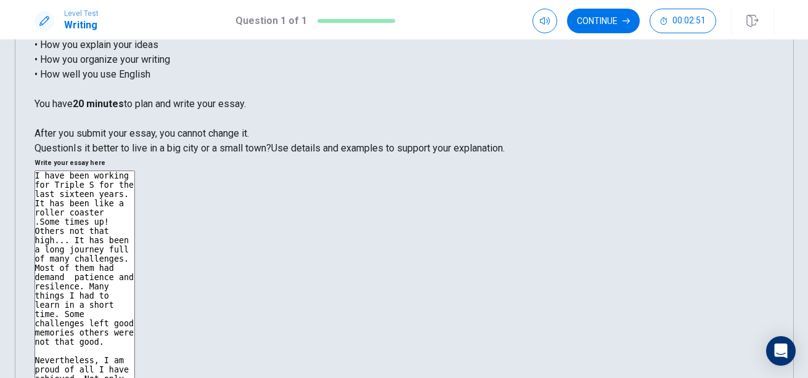
scroll to position [110, 0]
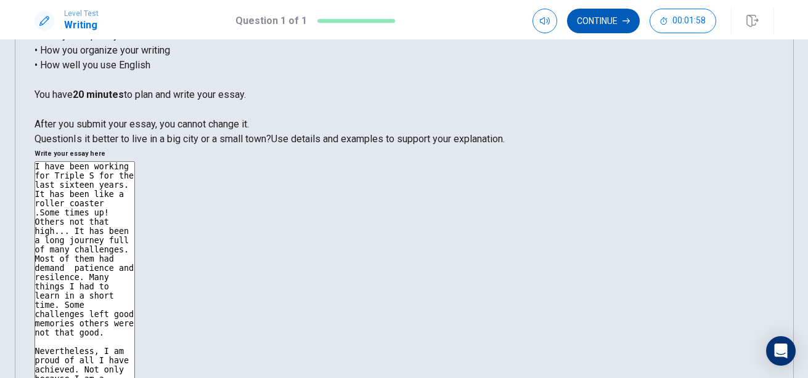
type textarea "I have been working for Triple S for the last sixteen years. It has been like a…"
click at [604, 22] on button "Continue" at bounding box center [603, 21] width 73 height 25
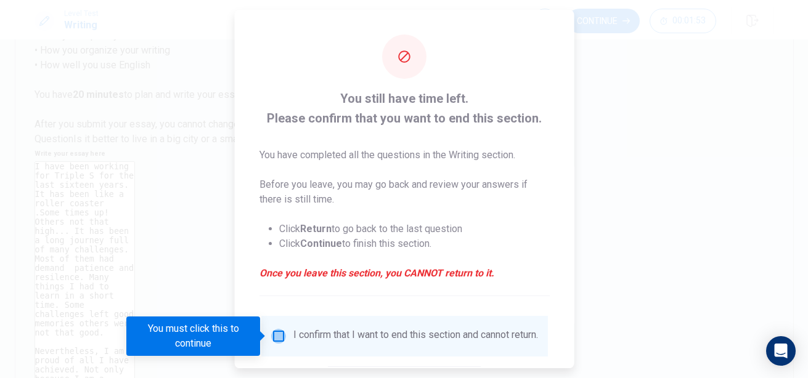
click at [279, 336] on input "You must click this to continue" at bounding box center [277, 336] width 15 height 15
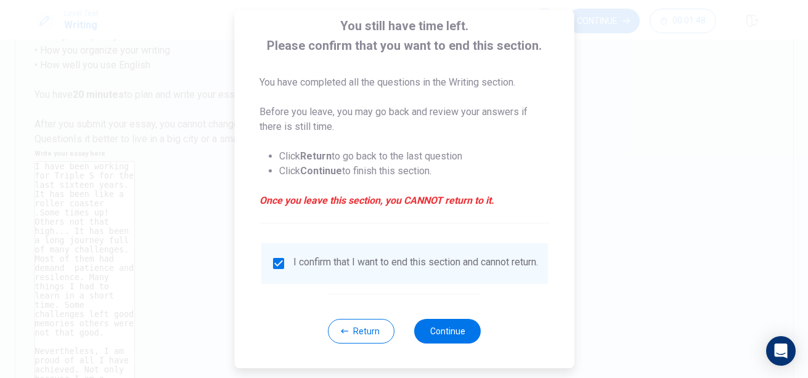
scroll to position [81, 0]
click at [450, 330] on button "Continue" at bounding box center [447, 331] width 67 height 25
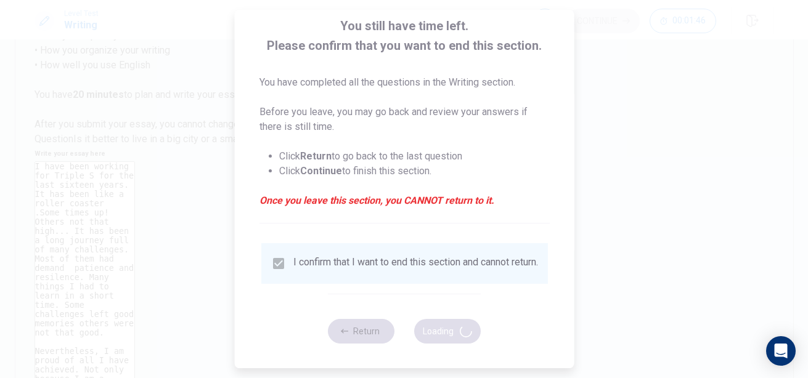
scroll to position [70, 0]
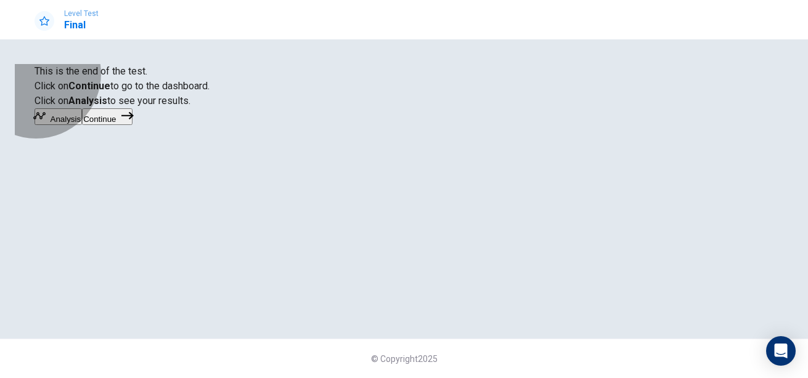
click at [132, 125] on button "Continue" at bounding box center [107, 116] width 50 height 17
